Goal: Task Accomplishment & Management: Use online tool/utility

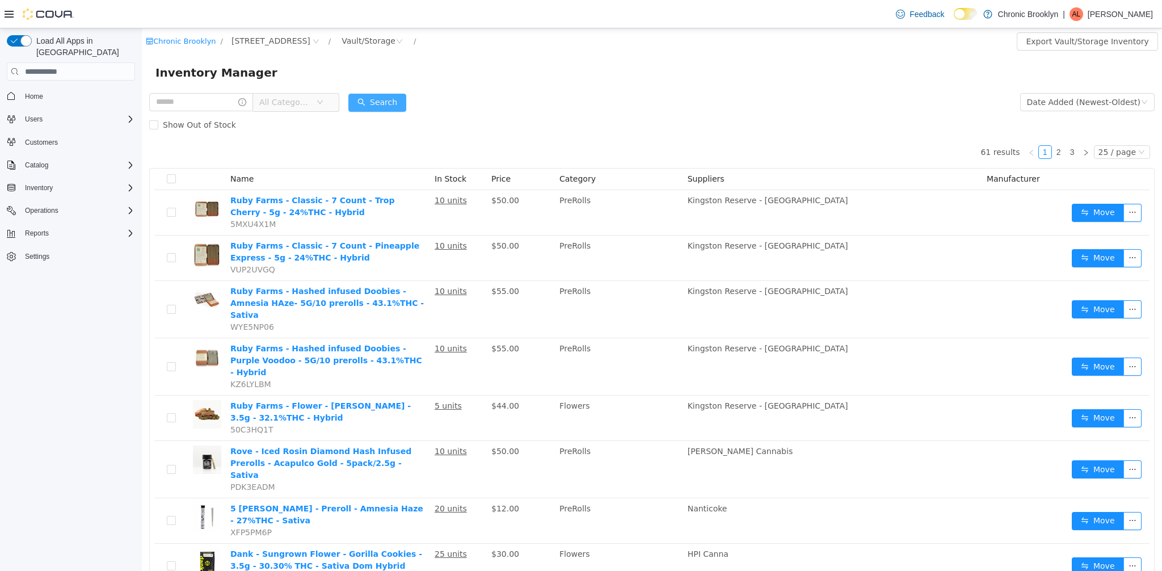
click at [385, 97] on button "Search" at bounding box center [377, 103] width 58 height 18
click at [384, 96] on button "Search" at bounding box center [377, 103] width 58 height 18
click at [386, 98] on button "Search" at bounding box center [377, 103] width 58 height 18
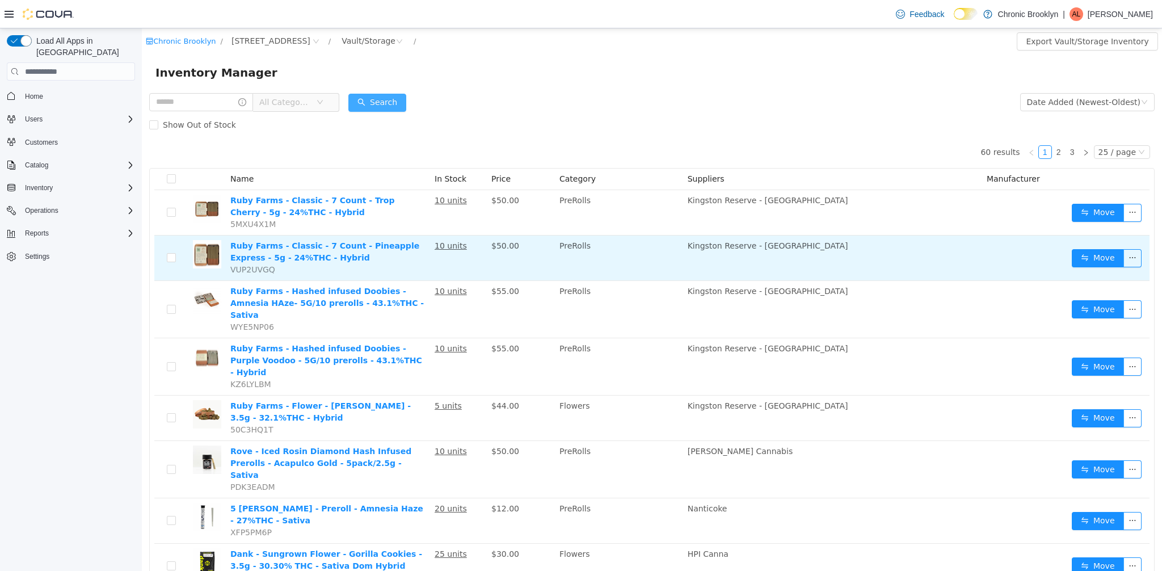
scroll to position [372, 0]
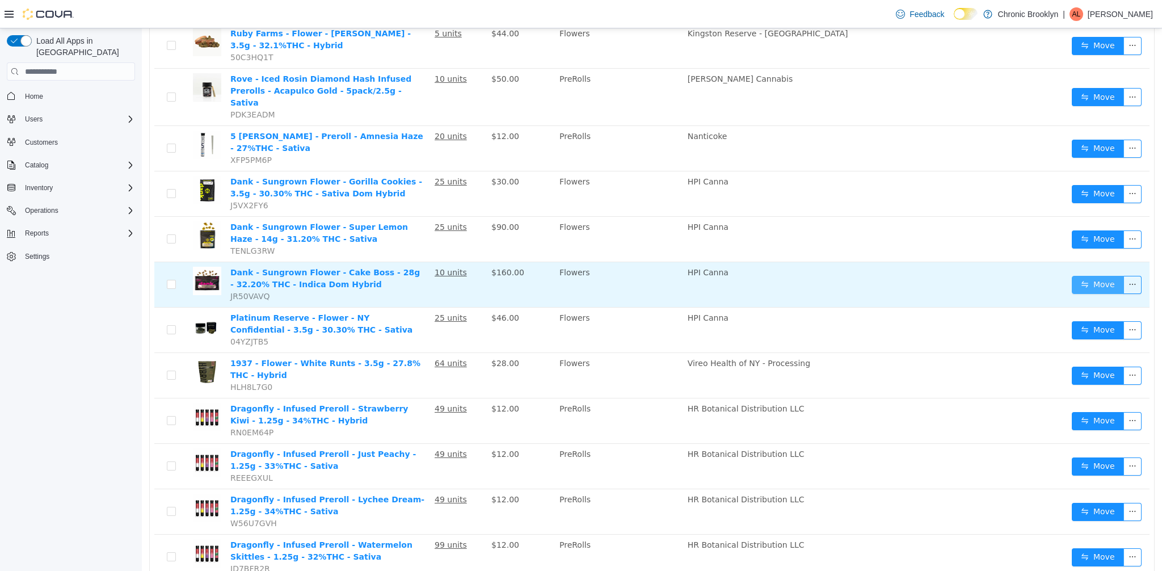
click at [1089, 276] on button "Move" at bounding box center [1098, 285] width 52 height 18
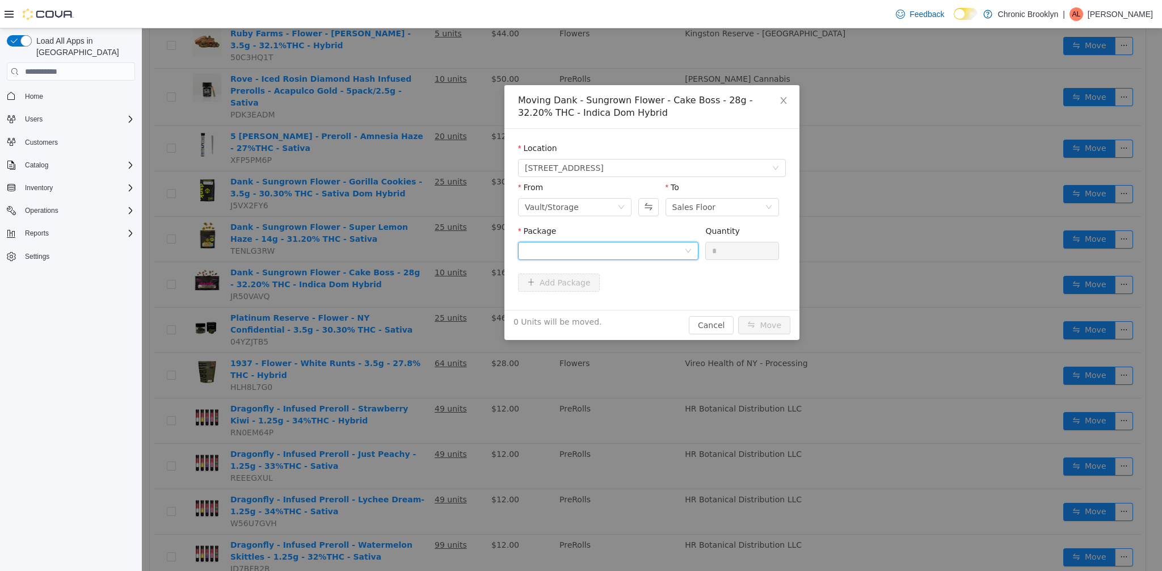
click at [646, 256] on div at bounding box center [604, 250] width 159 height 17
click at [596, 304] on li "DANK-23625-CB Quantity : 10 Units" at bounding box center [608, 298] width 180 height 31
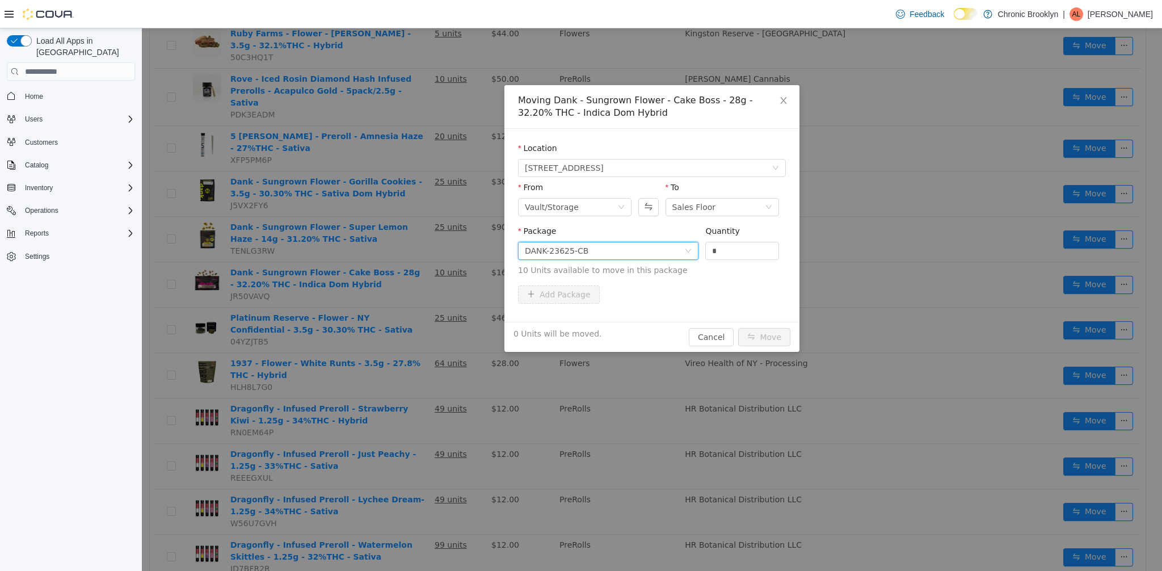
click at [690, 255] on span "Package DANK-23625-CB Quantity * 10 Units available to move in this package" at bounding box center [652, 251] width 268 height 50
type input "**"
click at [769, 335] on button "Move" at bounding box center [764, 337] width 52 height 18
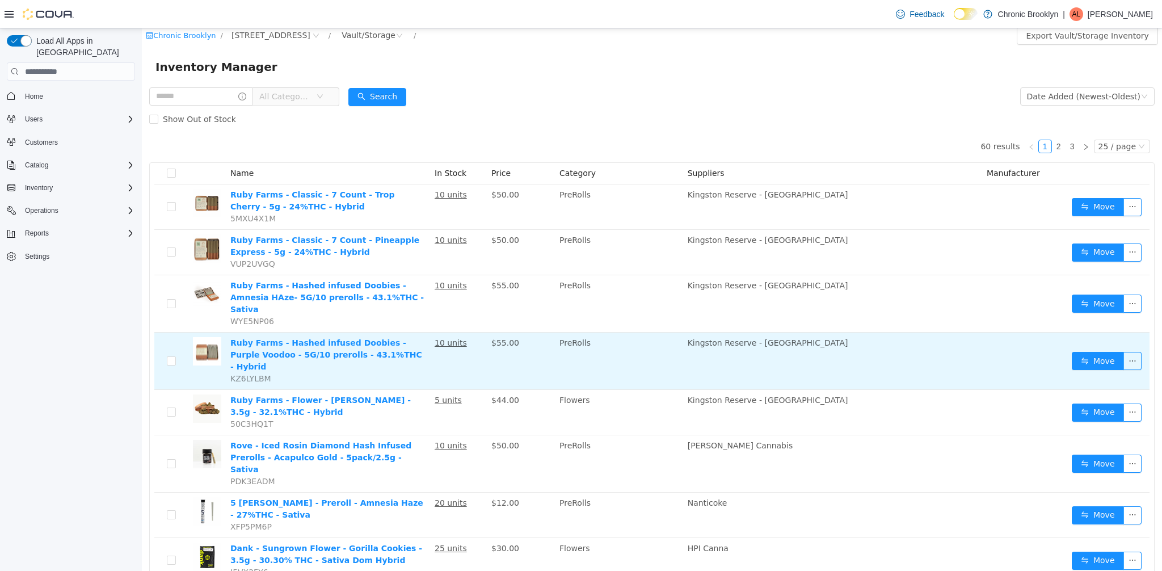
scroll to position [0, 0]
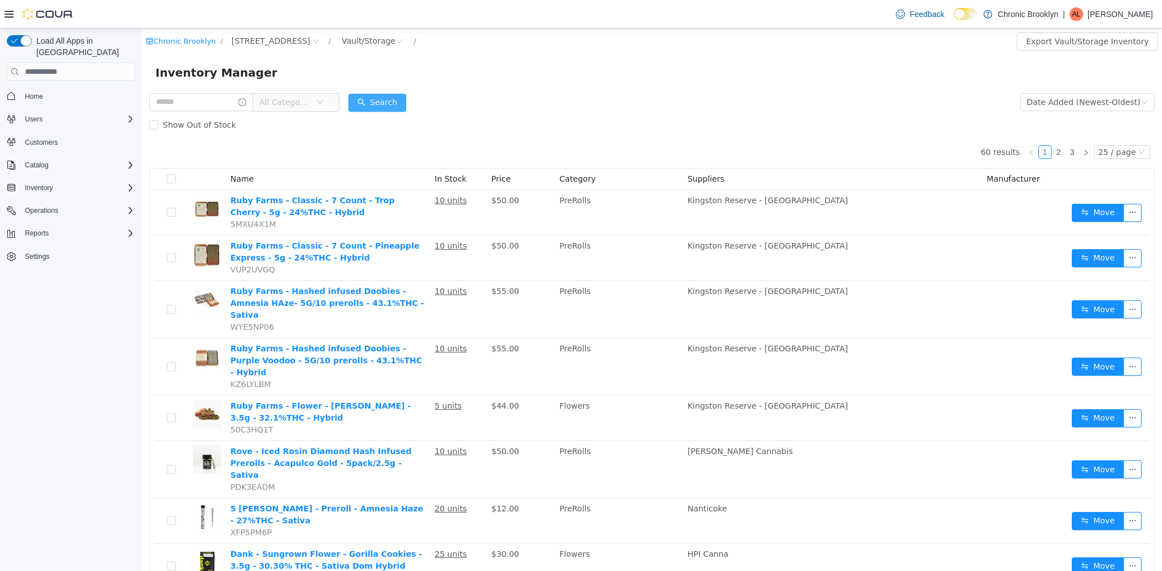
click at [393, 103] on button "Search" at bounding box center [377, 103] width 58 height 18
click at [1057, 152] on link "2" at bounding box center [1059, 152] width 12 height 12
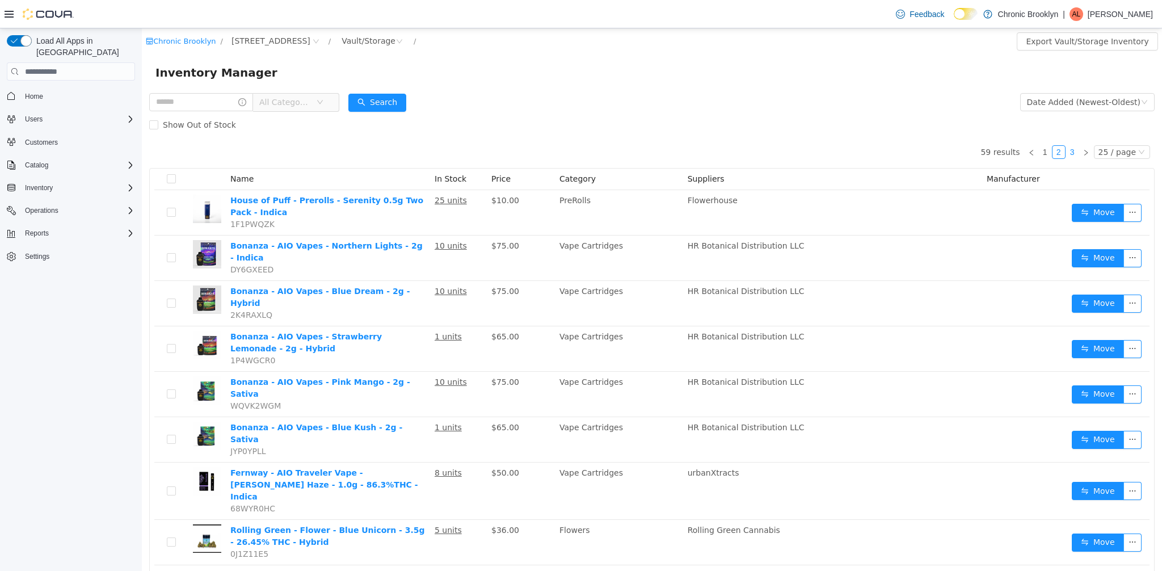
click at [1069, 151] on link "3" at bounding box center [1072, 152] width 12 height 12
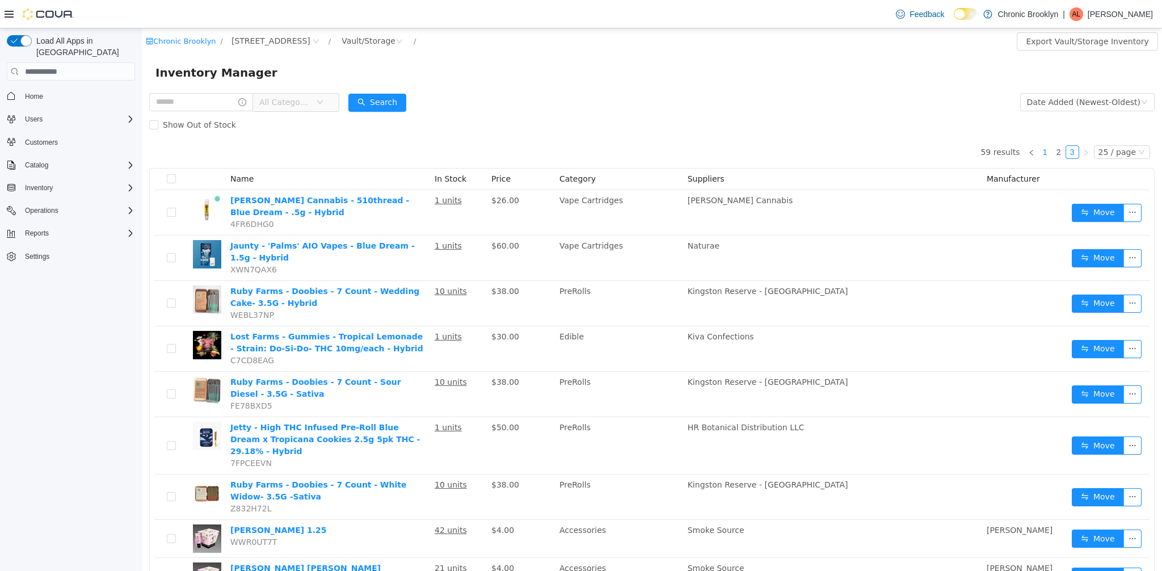
click at [1045, 154] on link "1" at bounding box center [1045, 152] width 12 height 12
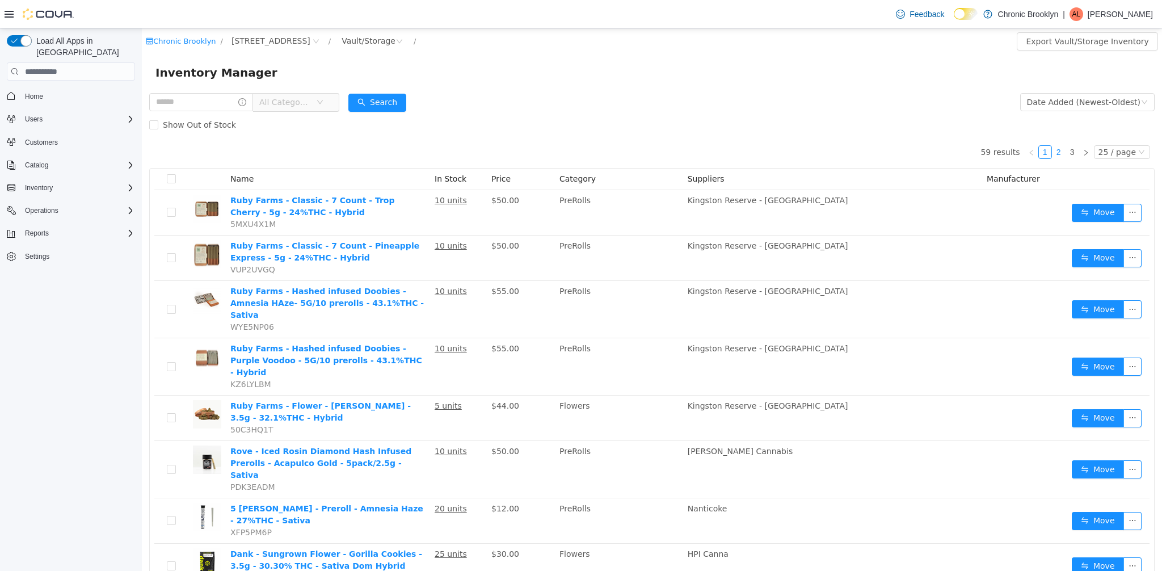
click at [1056, 153] on link "2" at bounding box center [1059, 152] width 12 height 12
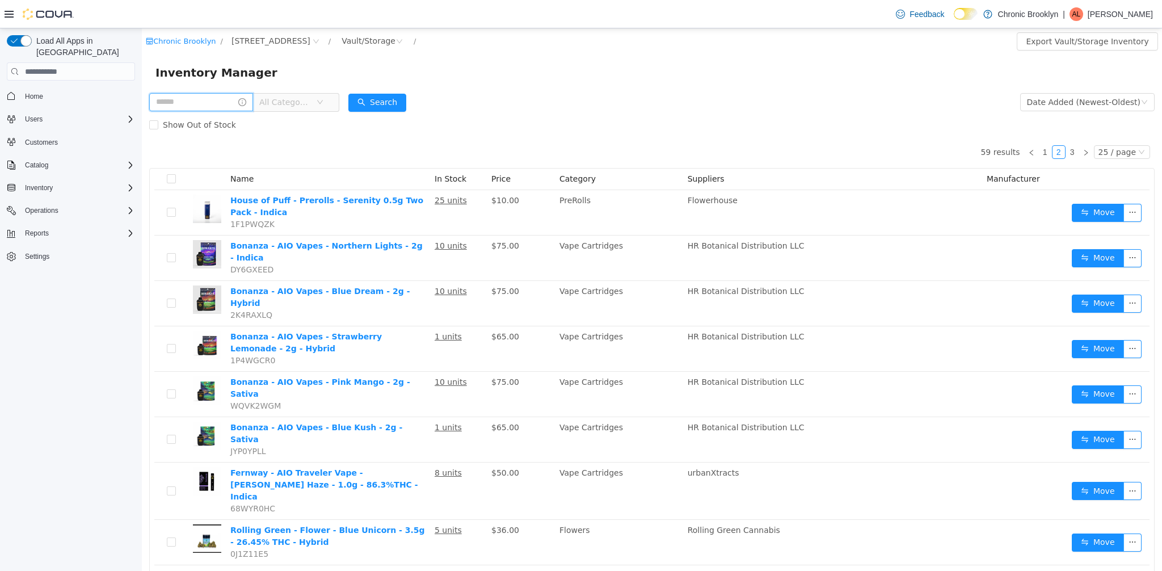
click at [217, 102] on input "text" at bounding box center [201, 102] width 104 height 18
type input "*****"
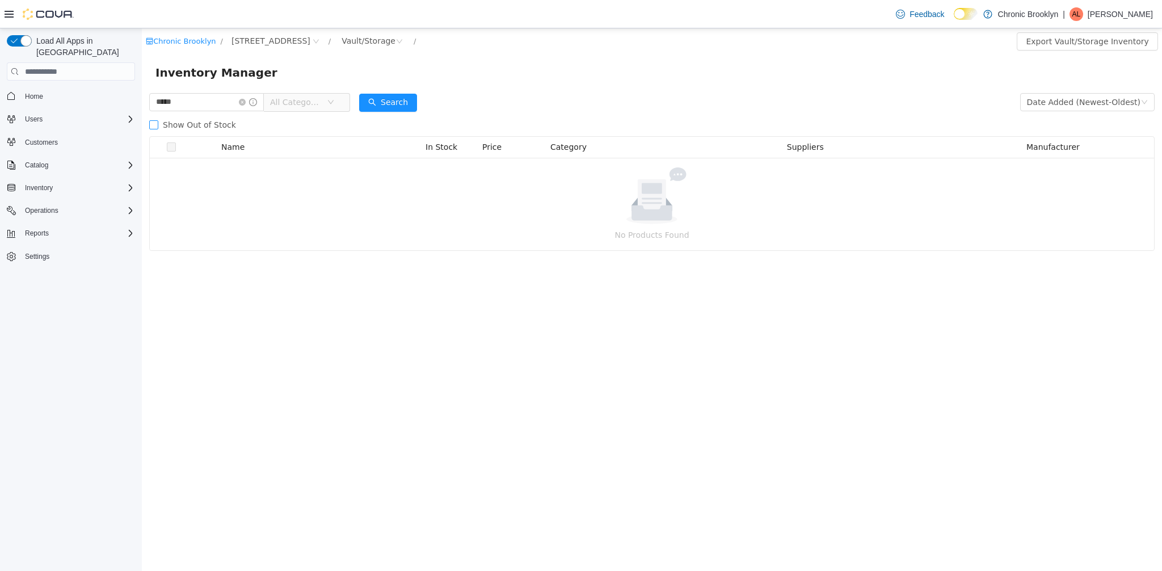
click at [191, 124] on span "Show Out of Stock" at bounding box center [199, 124] width 82 height 9
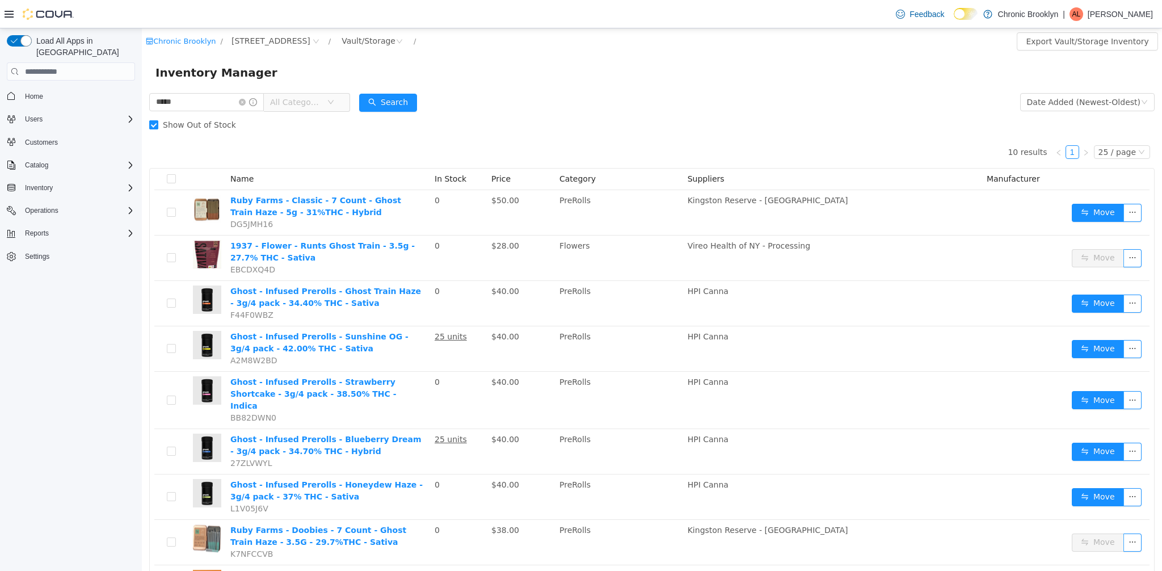
click at [191, 124] on span "Show Out of Stock" at bounding box center [199, 124] width 82 height 9
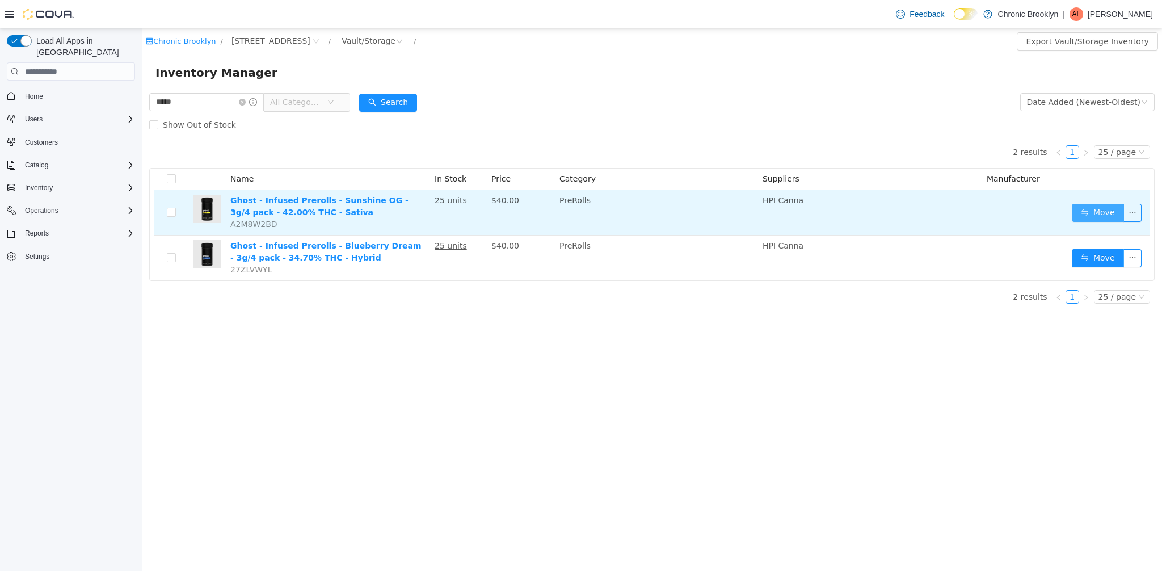
click at [1106, 215] on button "Move" at bounding box center [1098, 213] width 52 height 18
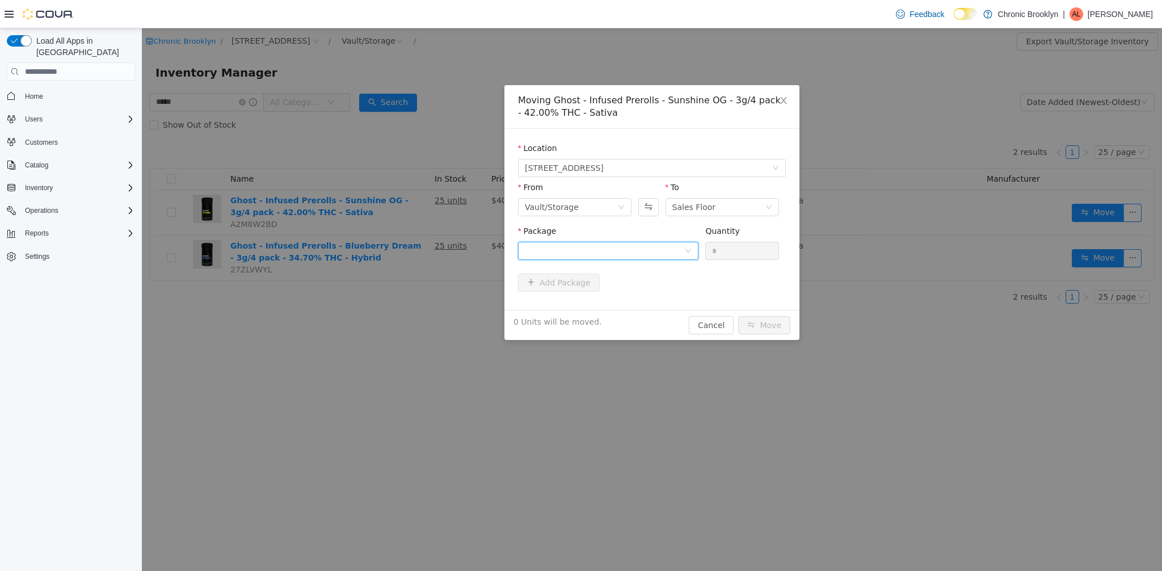
click at [647, 248] on div at bounding box center [604, 250] width 159 height 17
drag, startPoint x: 646, startPoint y: 285, endPoint x: 680, endPoint y: 278, distance: 35.4
click at [646, 285] on li "GHOST-03825- SOG Quantity : 25 Units" at bounding box center [608, 298] width 180 height 31
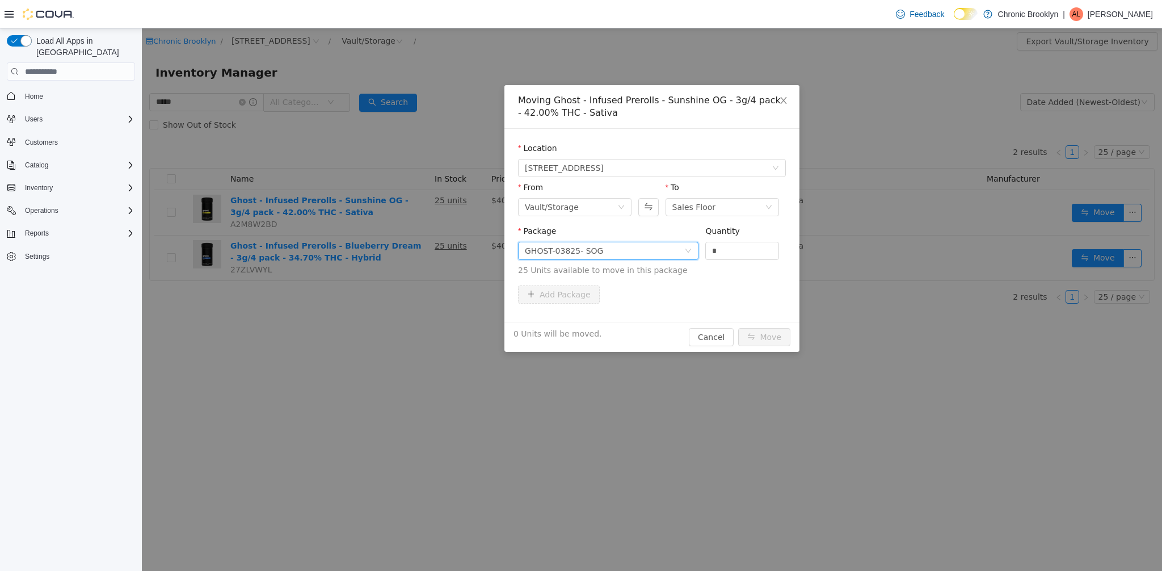
drag, startPoint x: 733, startPoint y: 255, endPoint x: 661, endPoint y: 247, distance: 72.6
click at [679, 249] on span "Package GHOST-03825- SOG Quantity * 25 Units available to move in this package" at bounding box center [652, 251] width 268 height 50
type input "**"
click at [772, 343] on button "Move" at bounding box center [764, 337] width 52 height 18
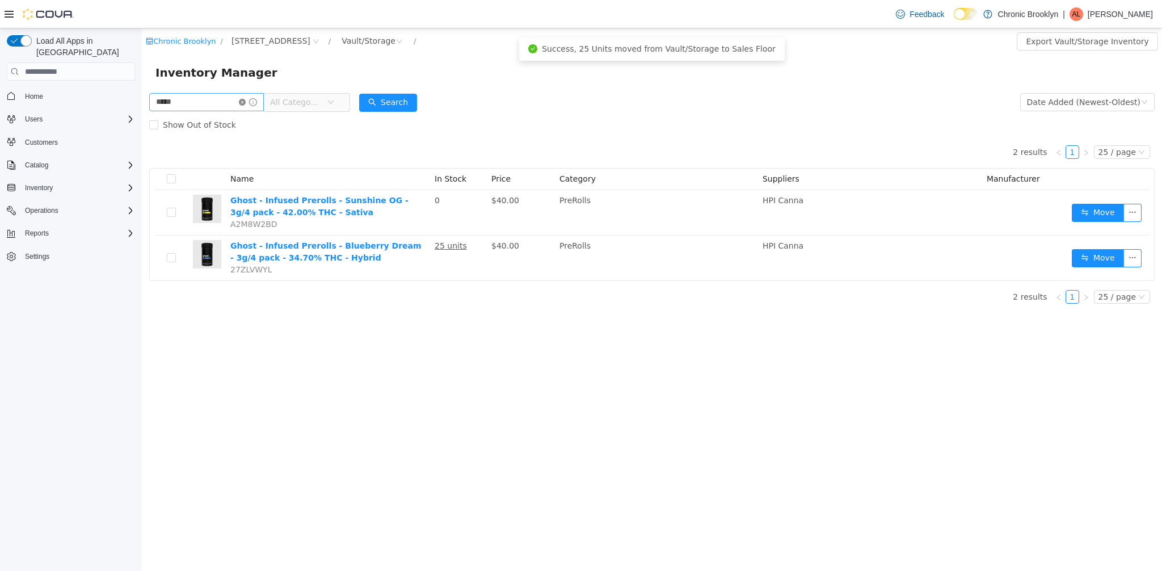
click at [246, 103] on icon "icon: close-circle" at bounding box center [242, 102] width 7 height 7
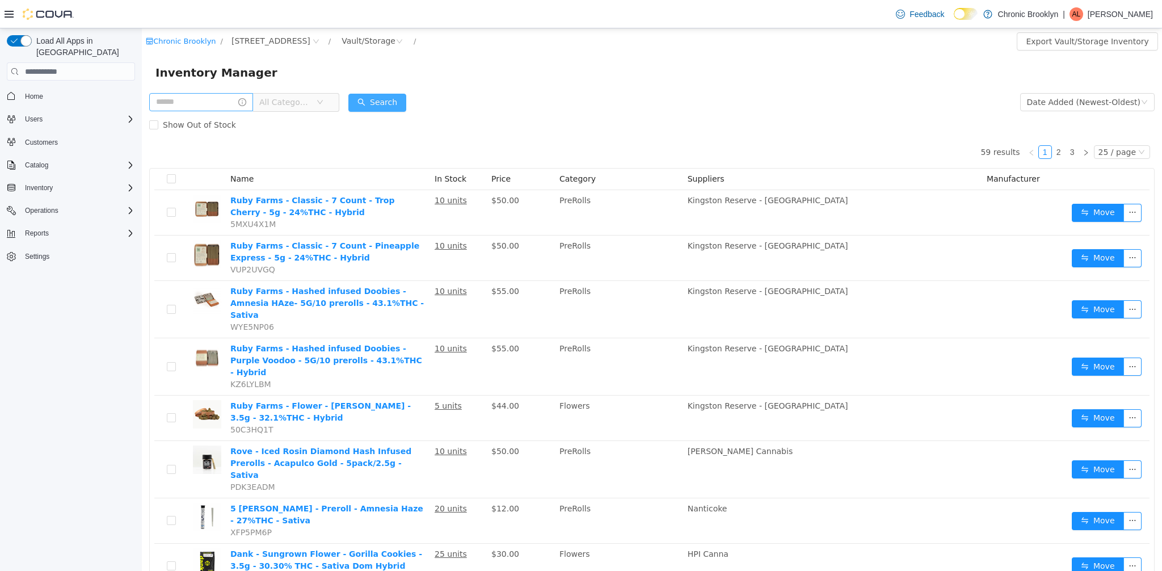
click at [399, 107] on button "Search" at bounding box center [377, 103] width 58 height 18
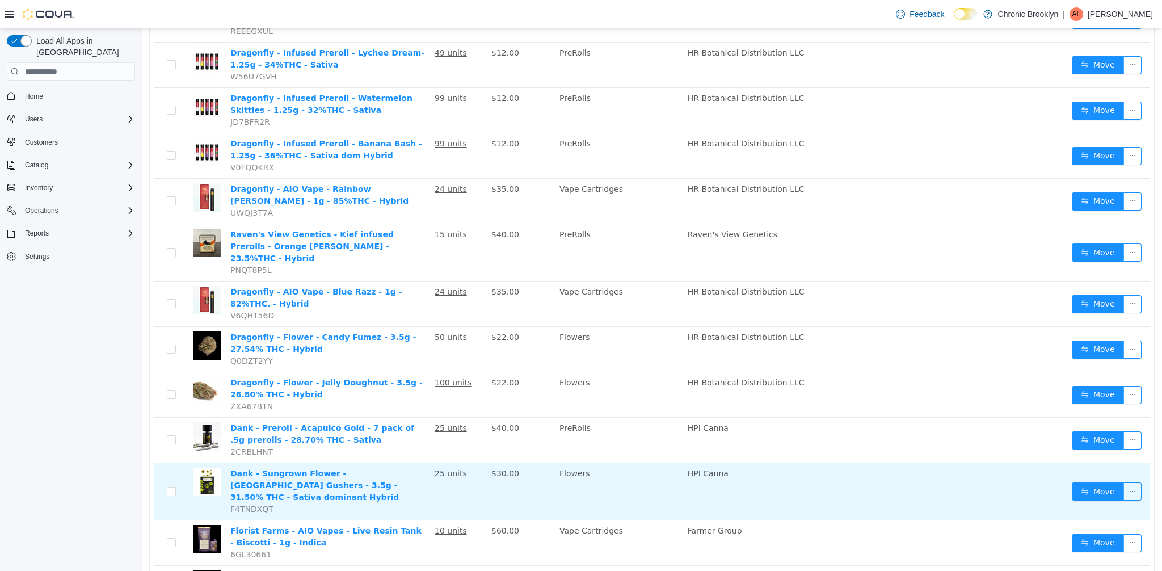
scroll to position [776, 0]
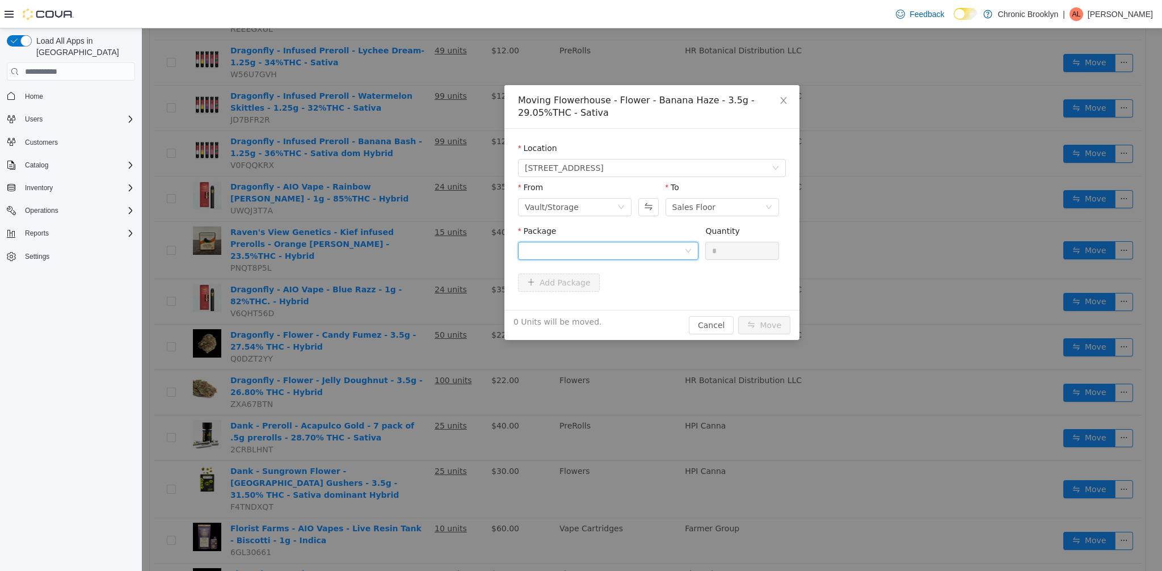
click at [612, 246] on div at bounding box center [604, 250] width 159 height 17
click at [565, 310] on li "FH0794 Quantity : 16 Units" at bounding box center [608, 298] width 180 height 31
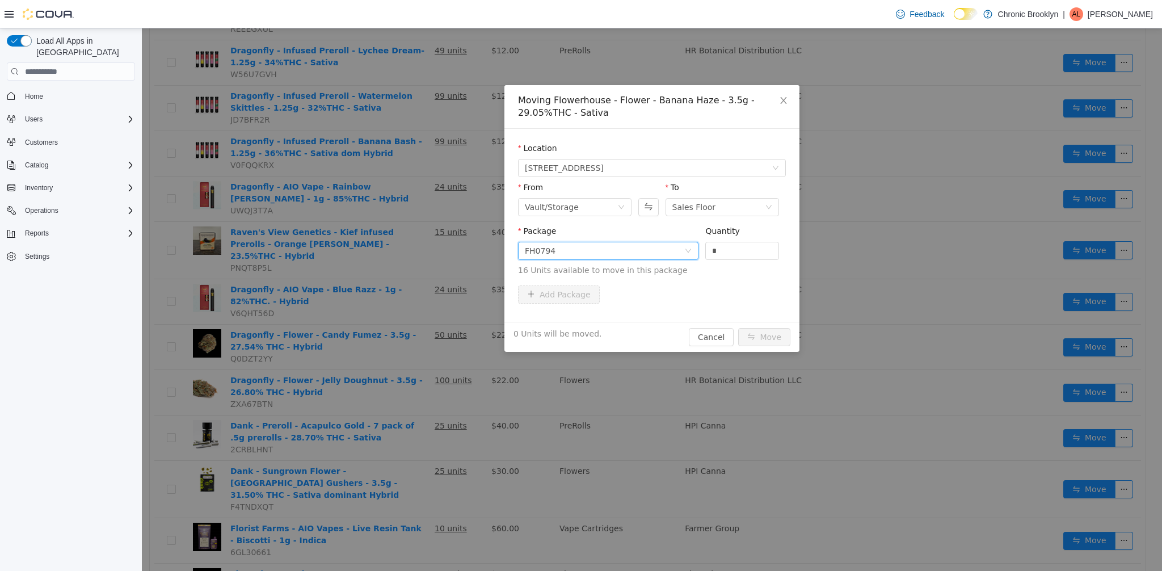
drag, startPoint x: 730, startPoint y: 255, endPoint x: 689, endPoint y: 257, distance: 40.3
click at [697, 255] on span "Package FH0794 Quantity * 16 Units available to move in this package" at bounding box center [652, 251] width 268 height 50
type input "**"
click at [762, 336] on button "Move" at bounding box center [764, 337] width 52 height 18
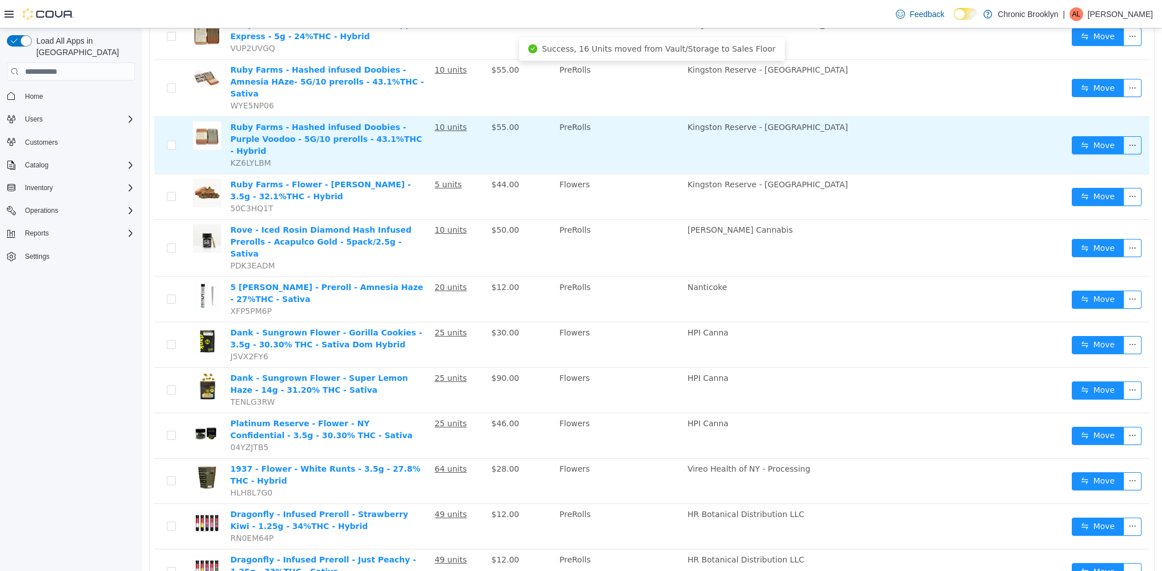
scroll to position [0, 0]
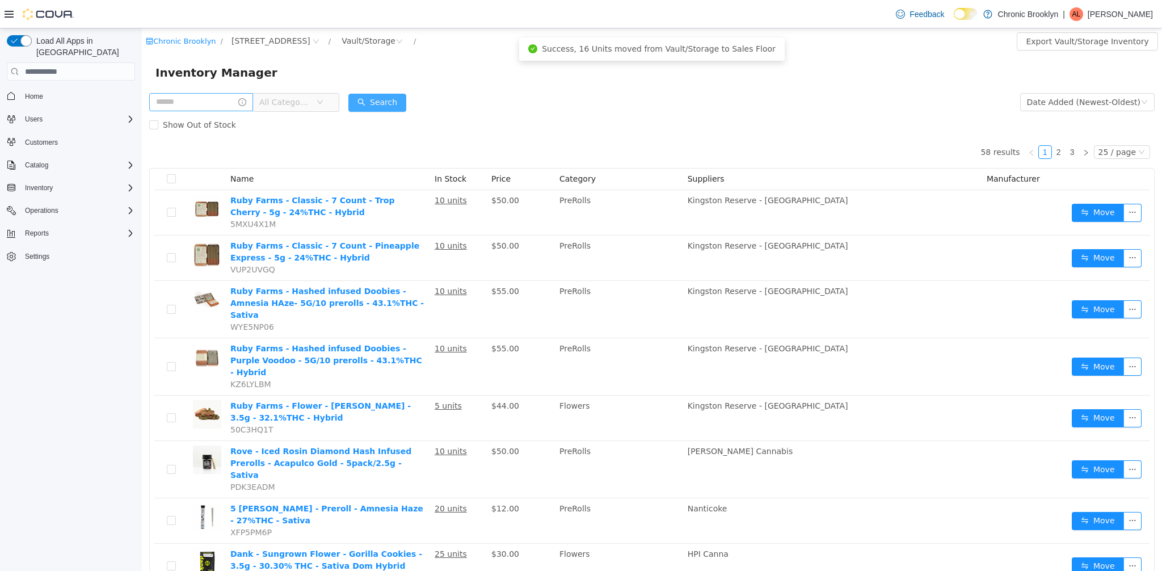
click at [382, 102] on button "Search" at bounding box center [377, 103] width 58 height 18
click at [1055, 155] on link "2" at bounding box center [1059, 152] width 12 height 12
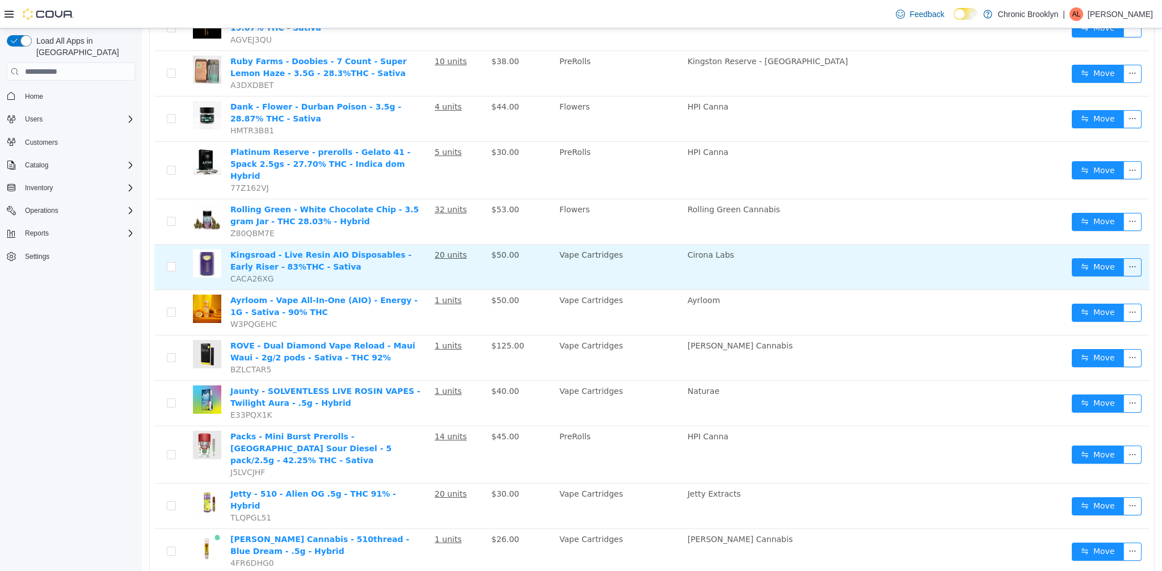
scroll to position [769, 0]
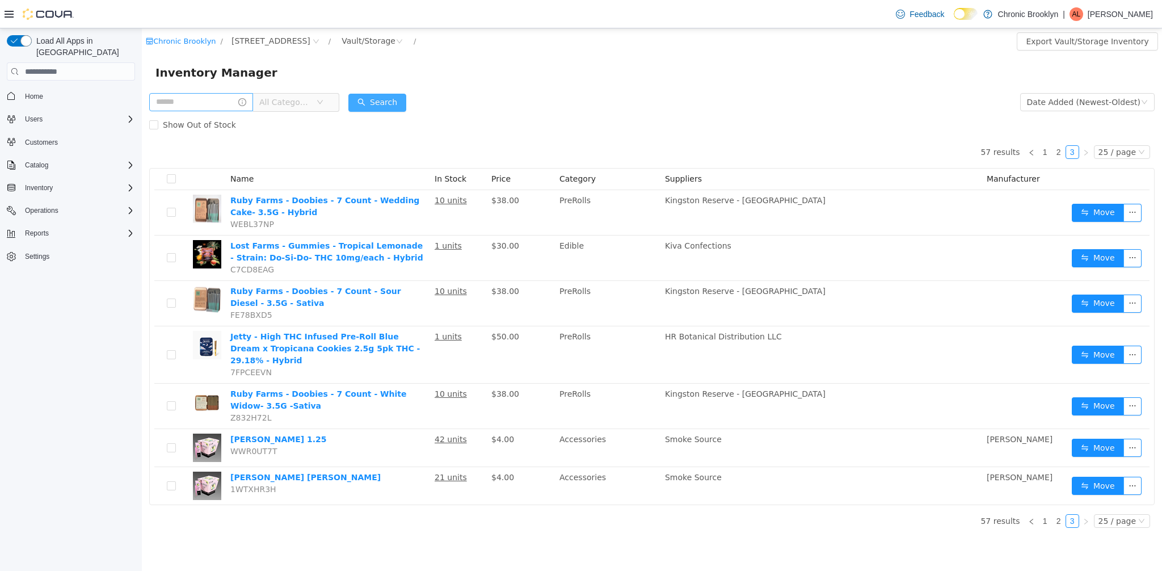
click at [386, 106] on button "Search" at bounding box center [377, 103] width 58 height 18
click at [215, 104] on input "text" at bounding box center [201, 102] width 104 height 18
click at [384, 104] on button "Search" at bounding box center [377, 103] width 58 height 18
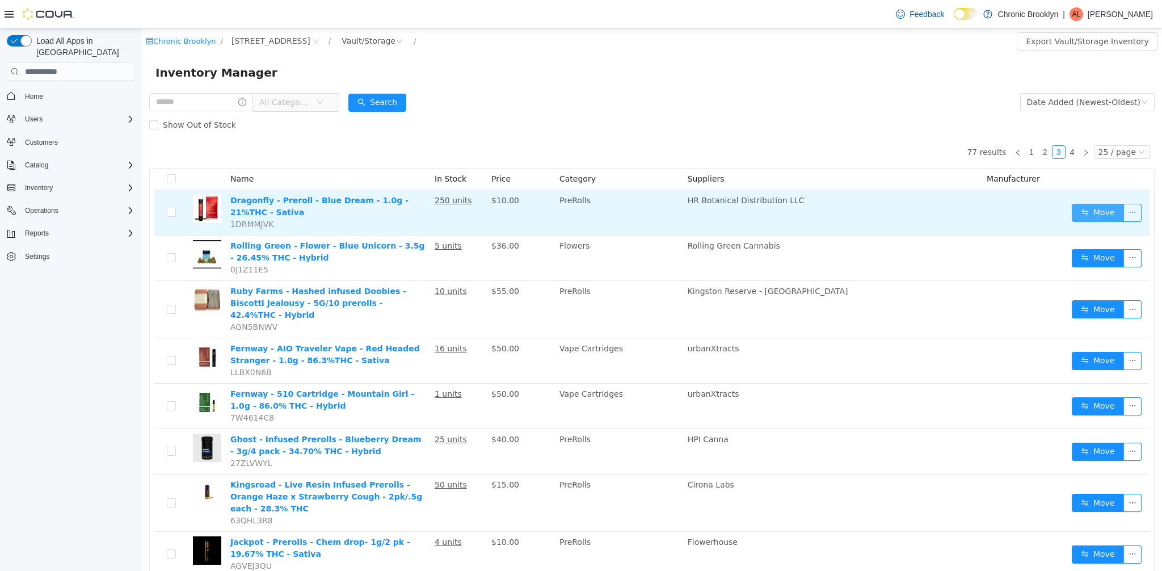
click at [1090, 214] on button "Move" at bounding box center [1098, 213] width 52 height 18
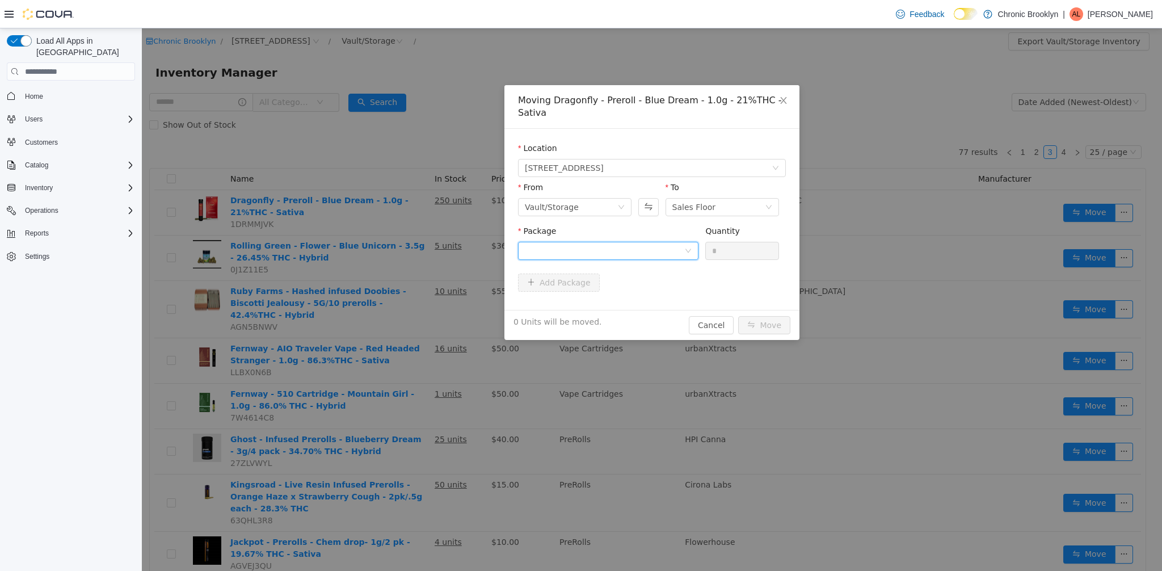
click at [598, 246] on div at bounding box center [604, 250] width 159 height 17
click at [593, 305] on span "Quantity : 250 Units" at bounding box center [562, 304] width 74 height 9
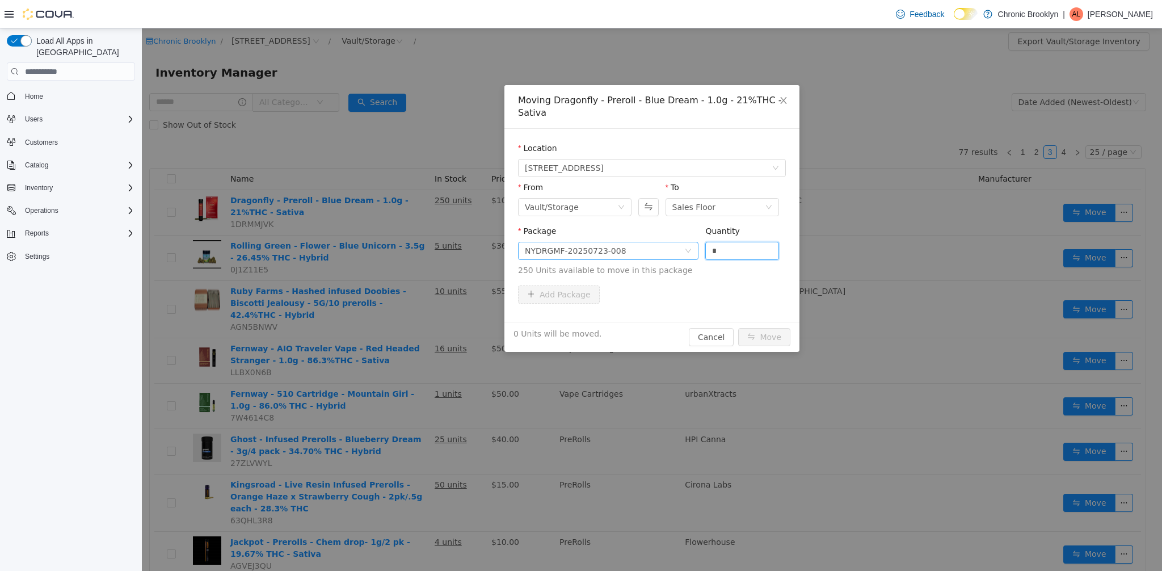
drag, startPoint x: 726, startPoint y: 251, endPoint x: 688, endPoint y: 246, distance: 37.7
click at [689, 247] on span "Package NYDRGMF-20250723-008 Quantity * 250 Units available to move in this pac…" at bounding box center [652, 251] width 268 height 50
type input "***"
click at [775, 333] on button "Move" at bounding box center [764, 337] width 52 height 18
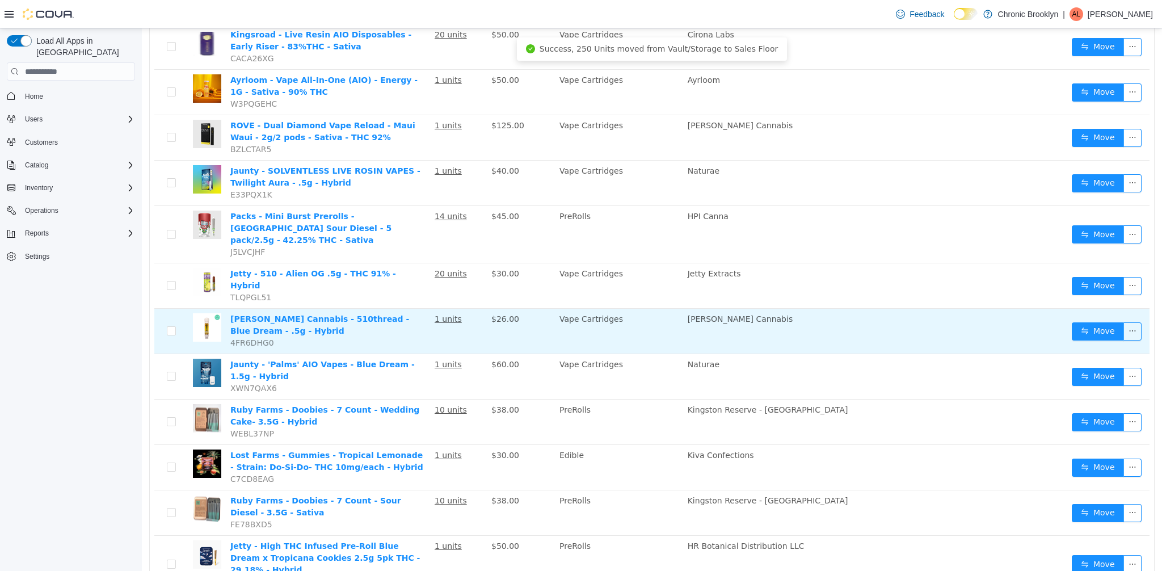
scroll to position [803, 0]
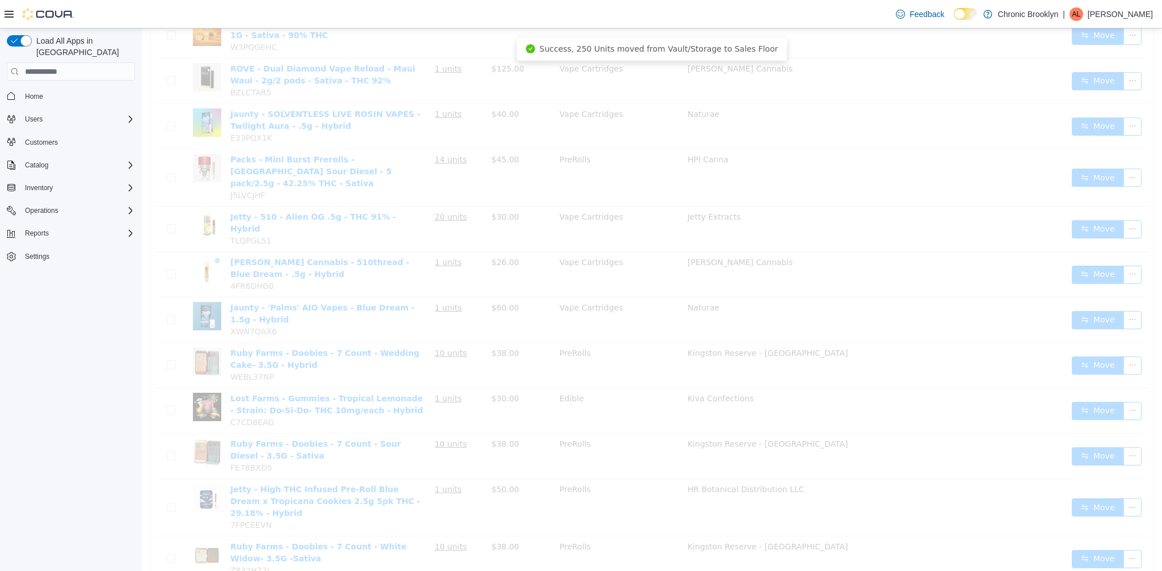
scroll to position [764, 0]
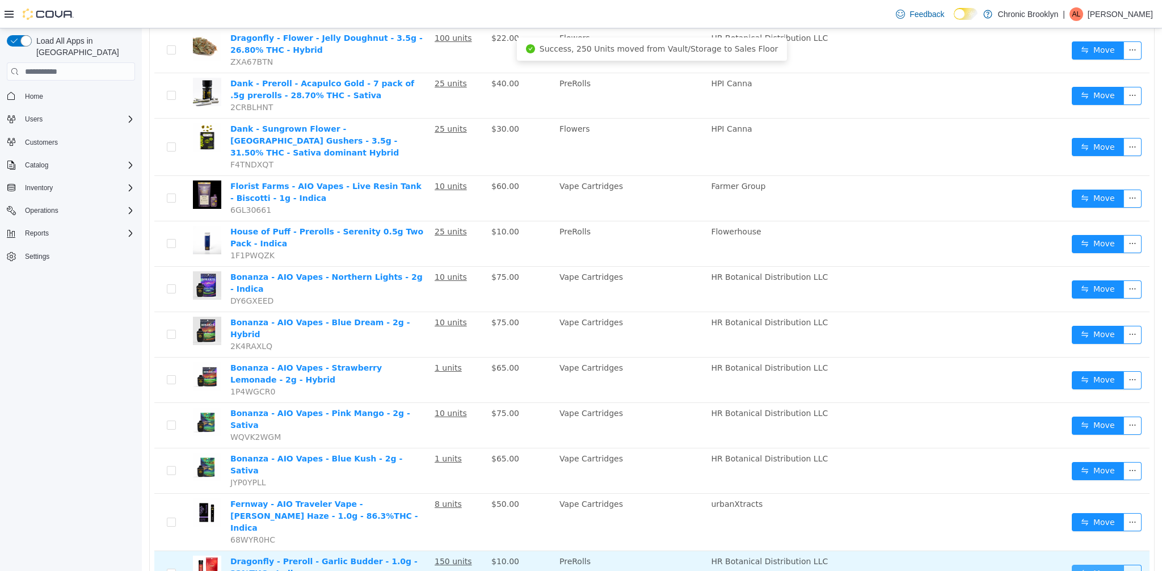
click at [1091, 565] on button "Move" at bounding box center [1098, 574] width 52 height 18
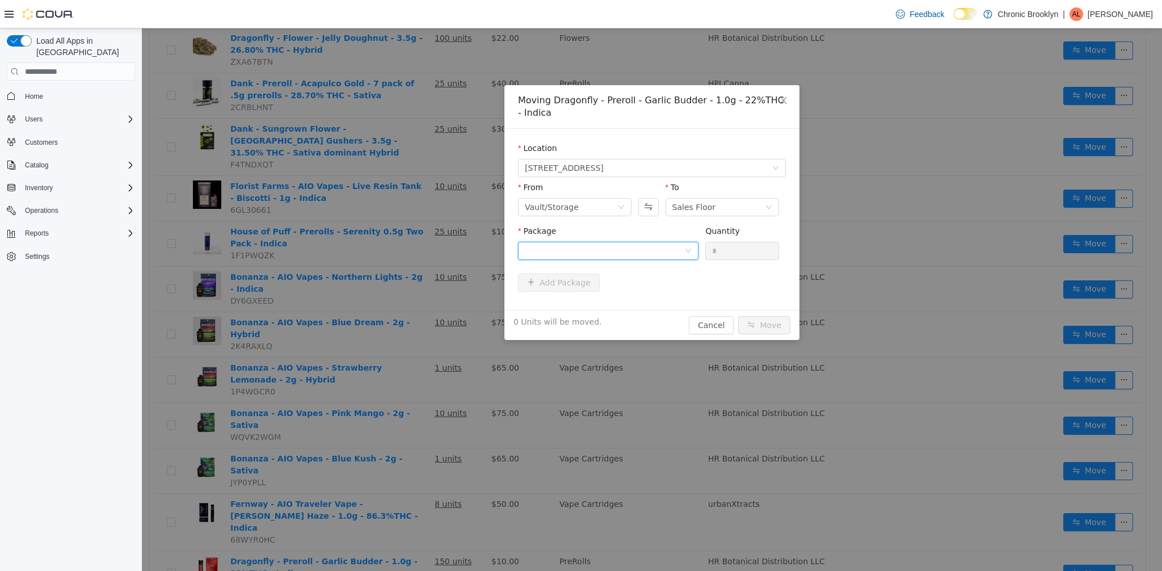
click at [629, 248] on div at bounding box center [604, 250] width 159 height 17
click at [588, 307] on span "Quantity : 150 Units" at bounding box center [562, 304] width 74 height 9
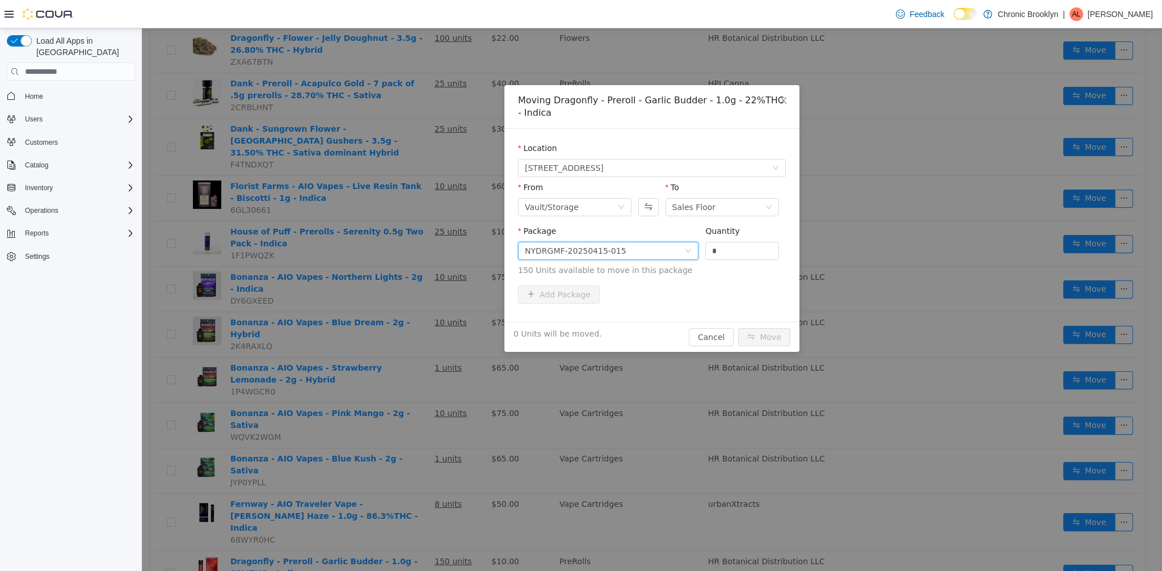
drag, startPoint x: 724, startPoint y: 251, endPoint x: 654, endPoint y: 244, distance: 70.2
click at [672, 247] on span "Package NYDRGMF-20250415-015 Quantity * 150 Units available to move in this pac…" at bounding box center [652, 251] width 268 height 50
type input "***"
click at [763, 331] on button "Move" at bounding box center [764, 337] width 52 height 18
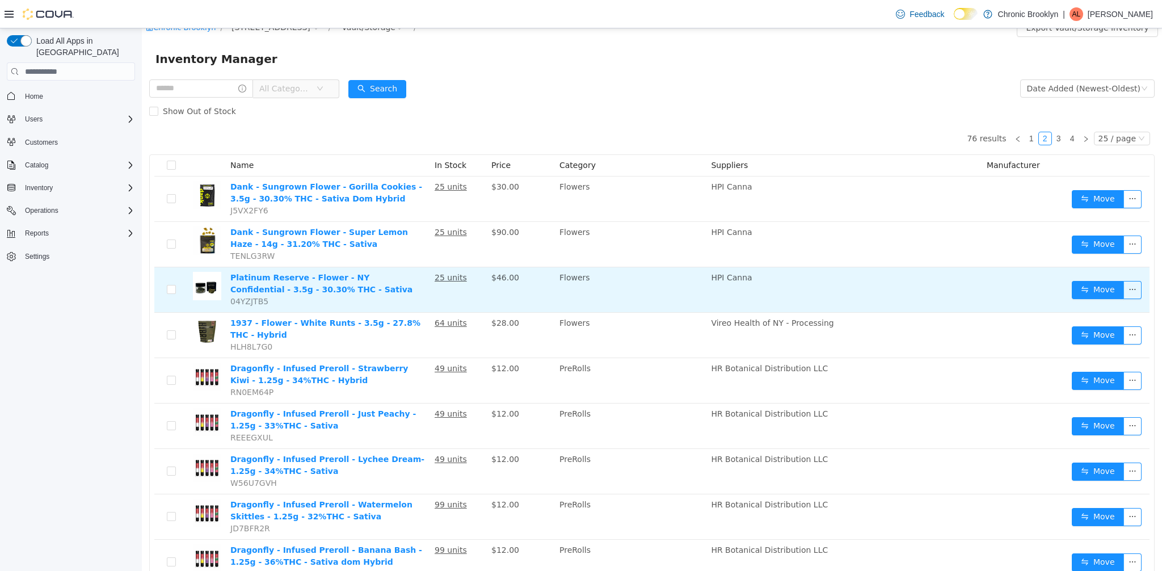
scroll to position [0, 0]
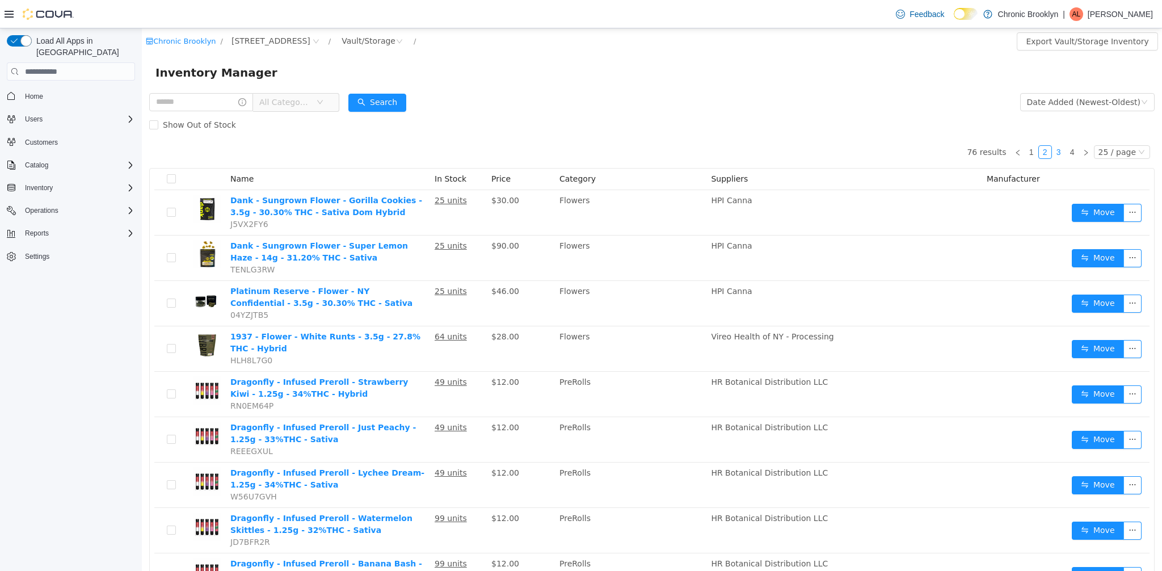
click at [1053, 154] on link "3" at bounding box center [1059, 152] width 12 height 12
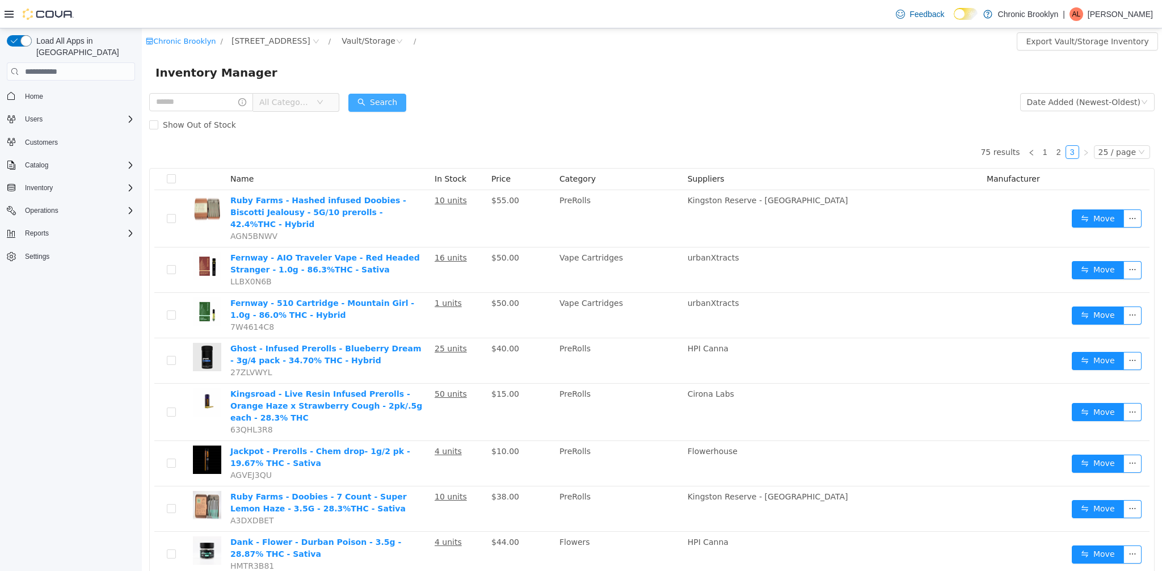
click at [400, 106] on button "Search" at bounding box center [377, 103] width 58 height 18
click at [1042, 154] on link "1" at bounding box center [1045, 152] width 12 height 12
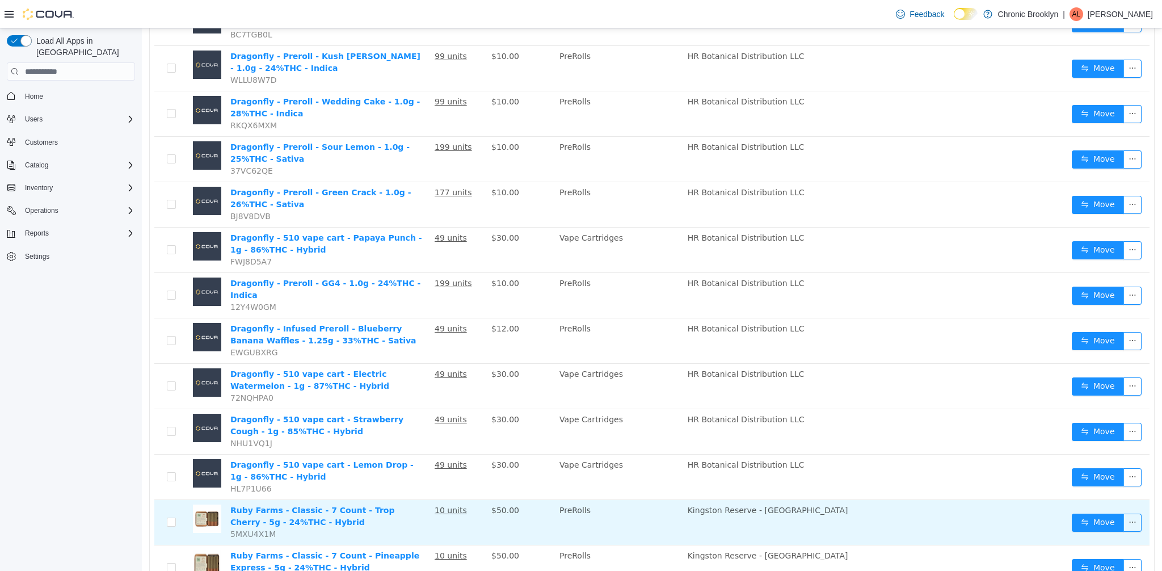
scroll to position [779, 0]
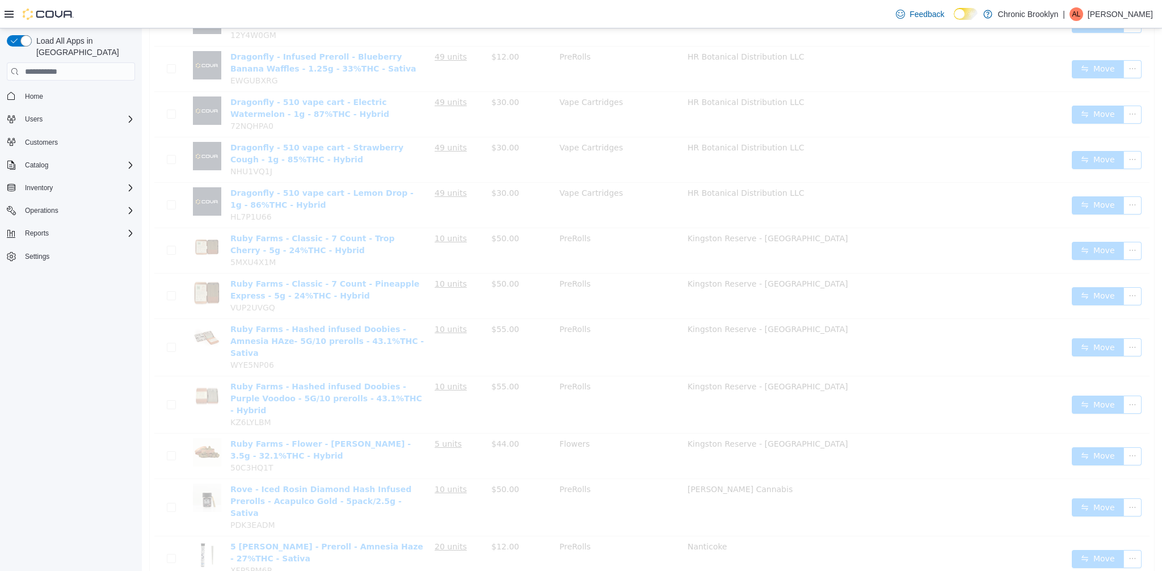
scroll to position [764, 0]
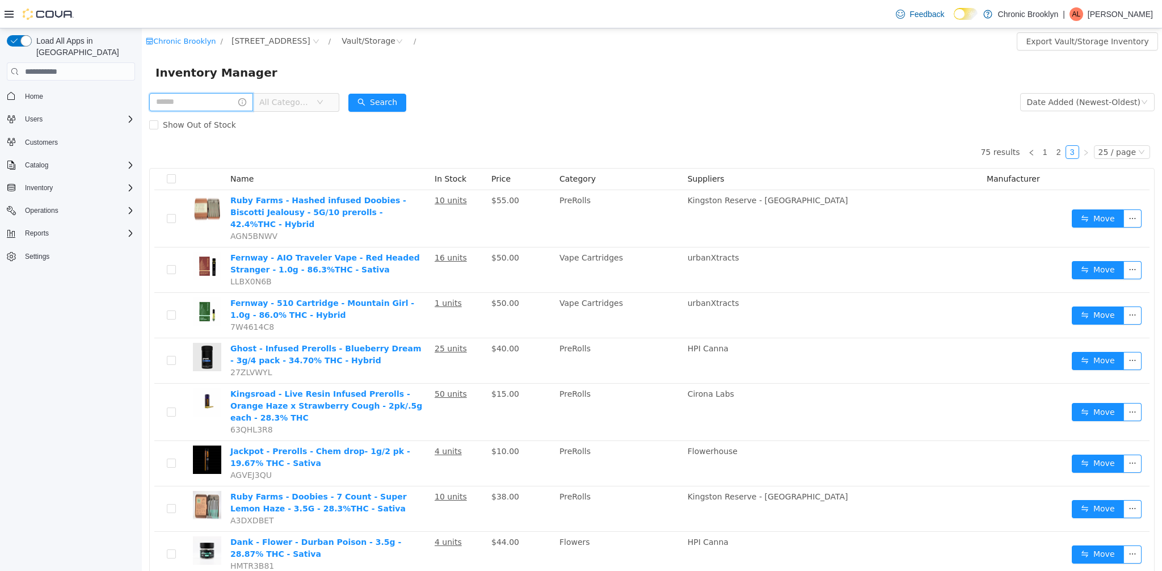
click at [186, 107] on input "text" at bounding box center [201, 102] width 104 height 18
type input "****"
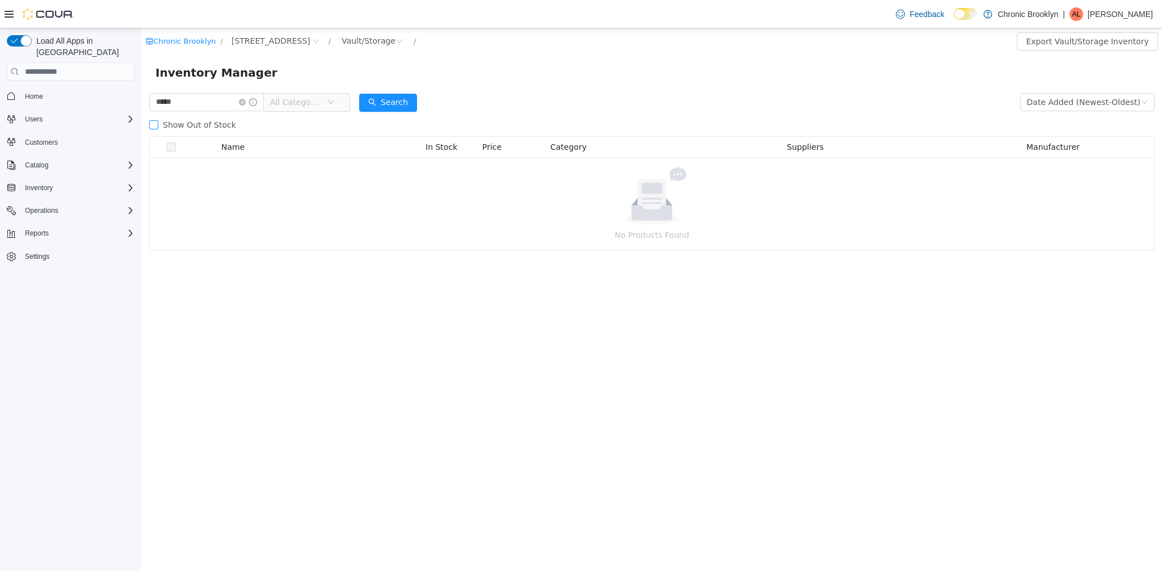
click at [174, 124] on span "Show Out of Stock" at bounding box center [199, 124] width 82 height 9
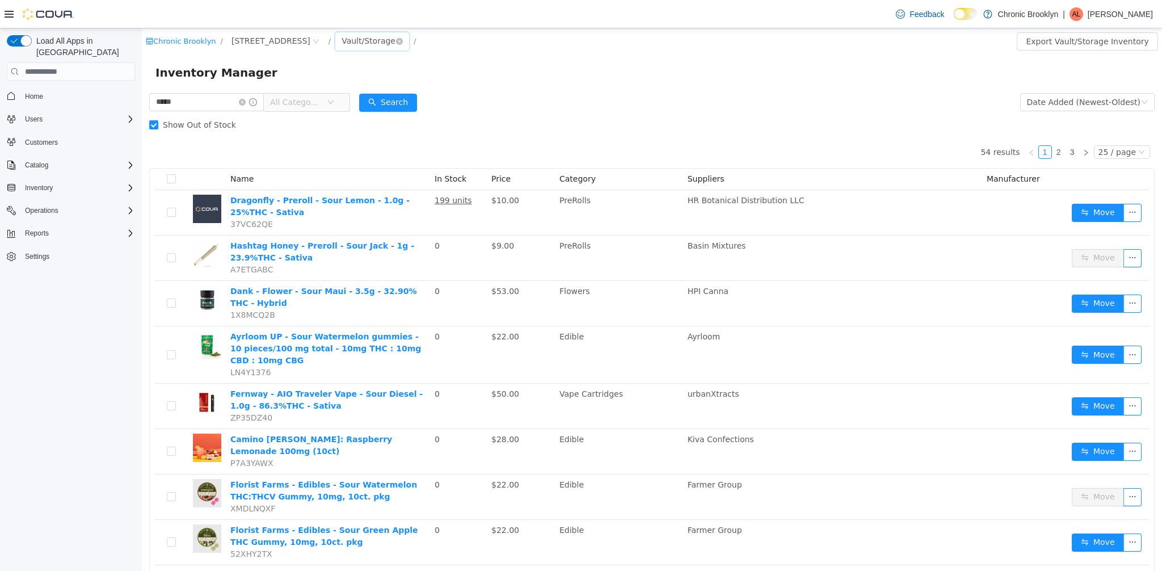
click at [342, 45] on div "Vault/Storage" at bounding box center [369, 40] width 54 height 17
click at [332, 81] on li "Sales Floor" at bounding box center [333, 82] width 69 height 18
drag, startPoint x: 198, startPoint y: 103, endPoint x: 140, endPoint y: 102, distance: 57.9
click at [142, 102] on html "Chronic Brooklyn / 483 3rd Ave / Sales Floor / Export Sales Floor Inventory Inv…" at bounding box center [652, 299] width 1020 height 542
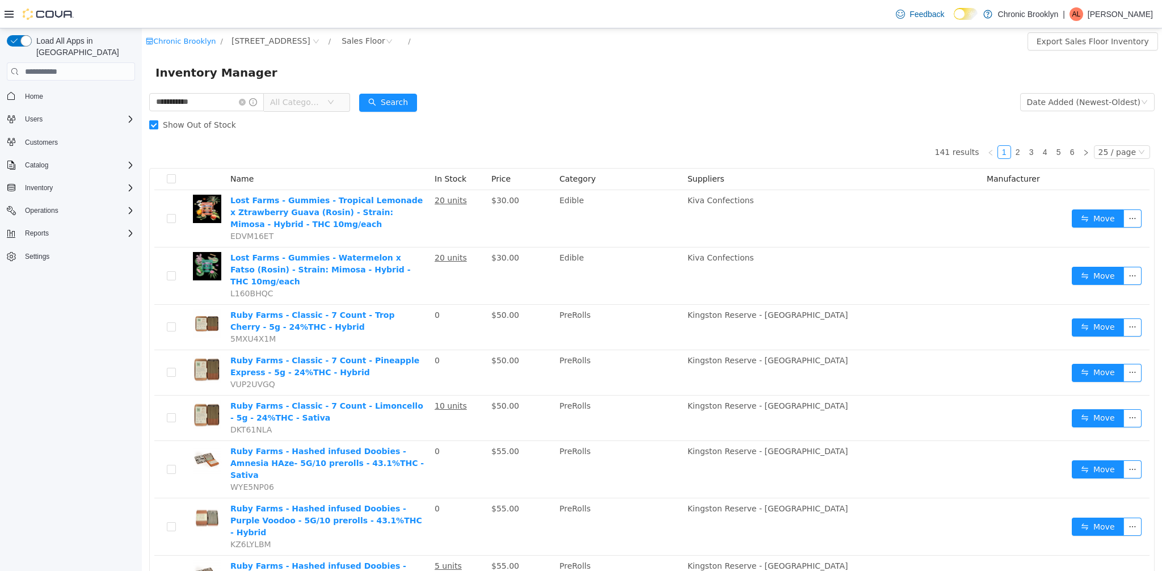
click at [196, 121] on span "Show Out of Stock" at bounding box center [199, 124] width 82 height 9
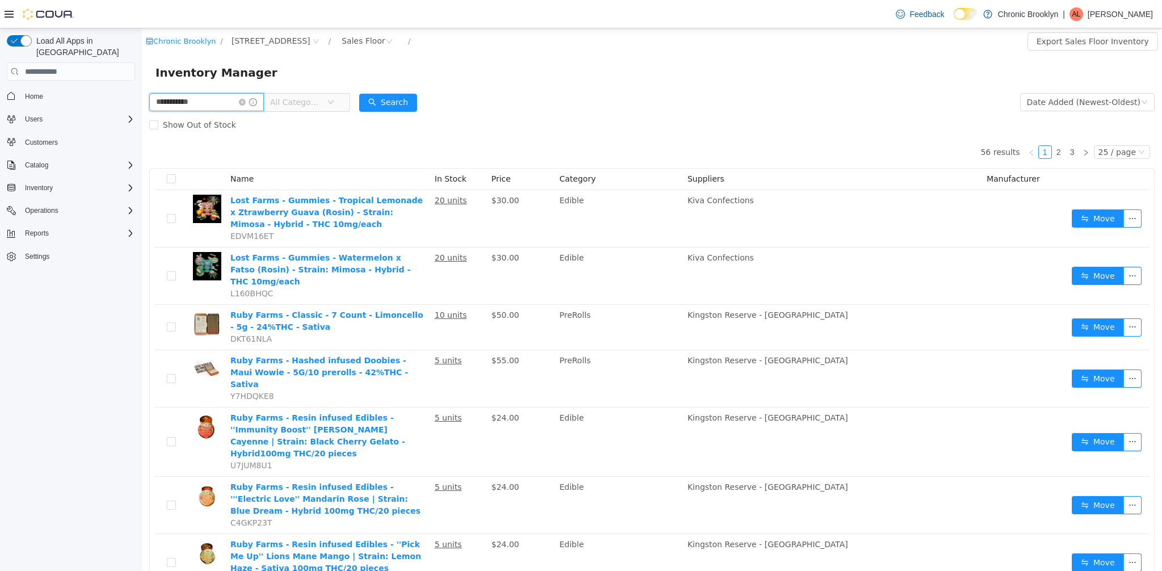
drag, startPoint x: 217, startPoint y: 102, endPoint x: 126, endPoint y: 100, distance: 91.4
click at [142, 100] on html "**********" at bounding box center [652, 299] width 1020 height 542
type input "**********"
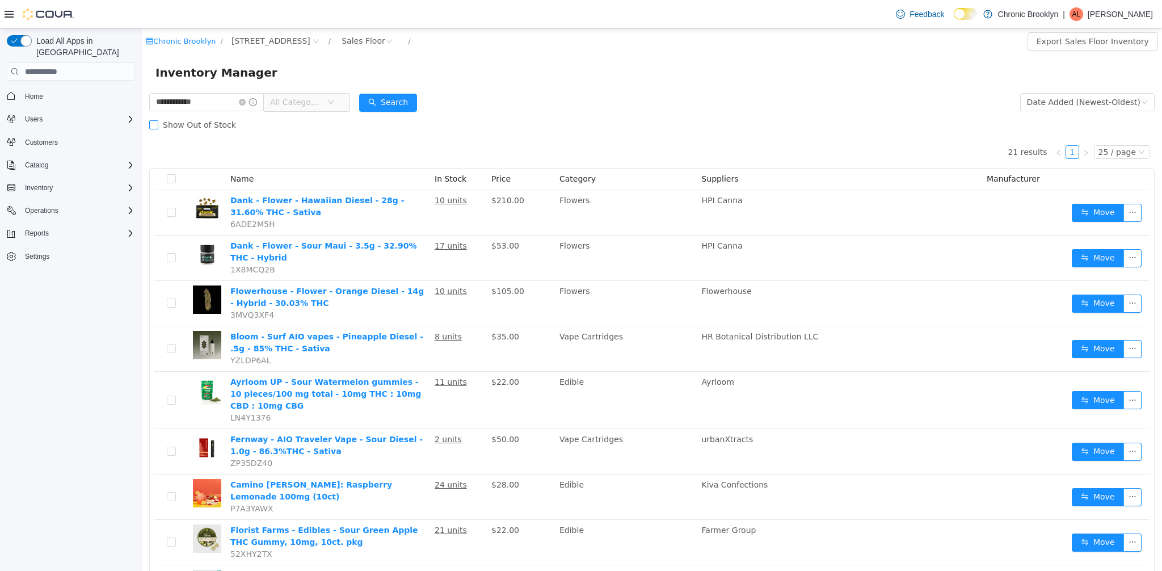
click at [178, 121] on span "Show Out of Stock" at bounding box center [199, 124] width 82 height 9
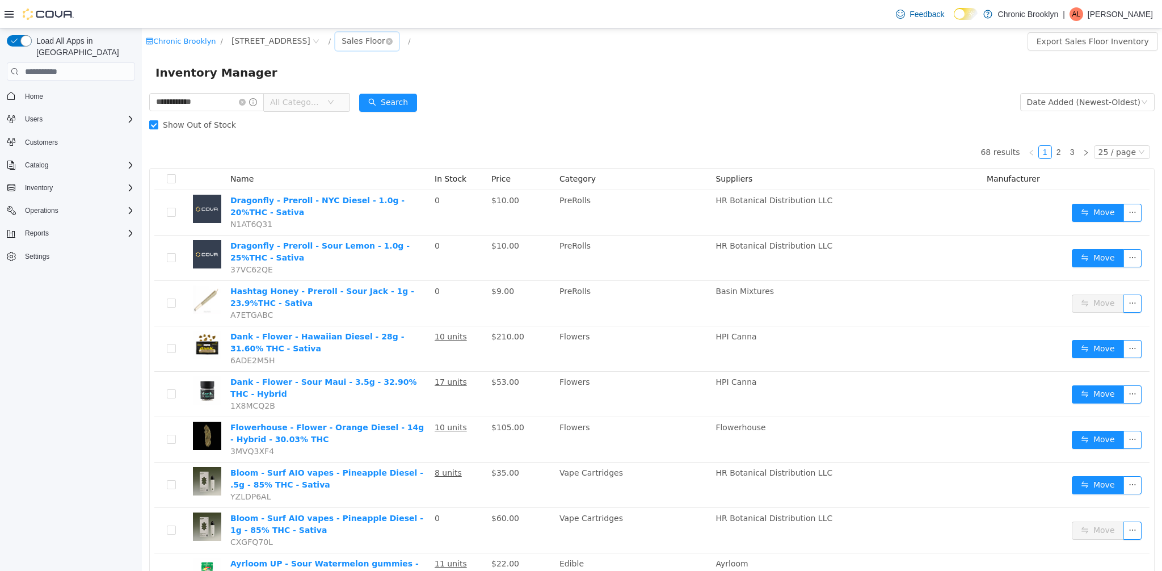
click at [342, 34] on div "Sales Floor" at bounding box center [364, 40] width 44 height 17
click at [337, 103] on li "Vault/Storage" at bounding box center [333, 100] width 68 height 18
click at [195, 125] on span "Show Out of Stock" at bounding box center [199, 124] width 82 height 9
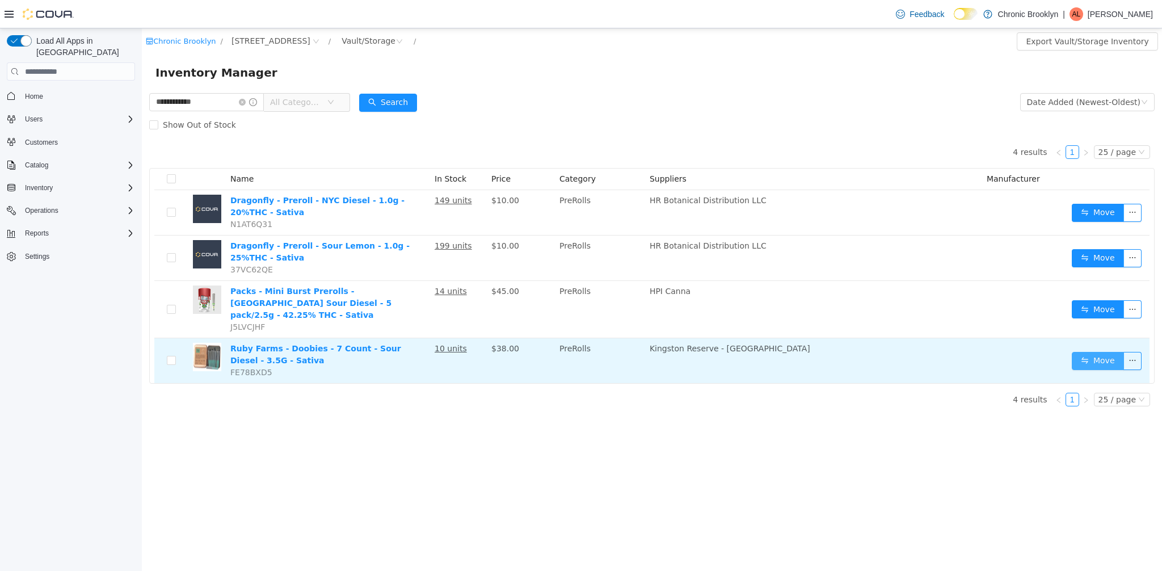
click at [1092, 352] on button "Move" at bounding box center [1098, 361] width 52 height 18
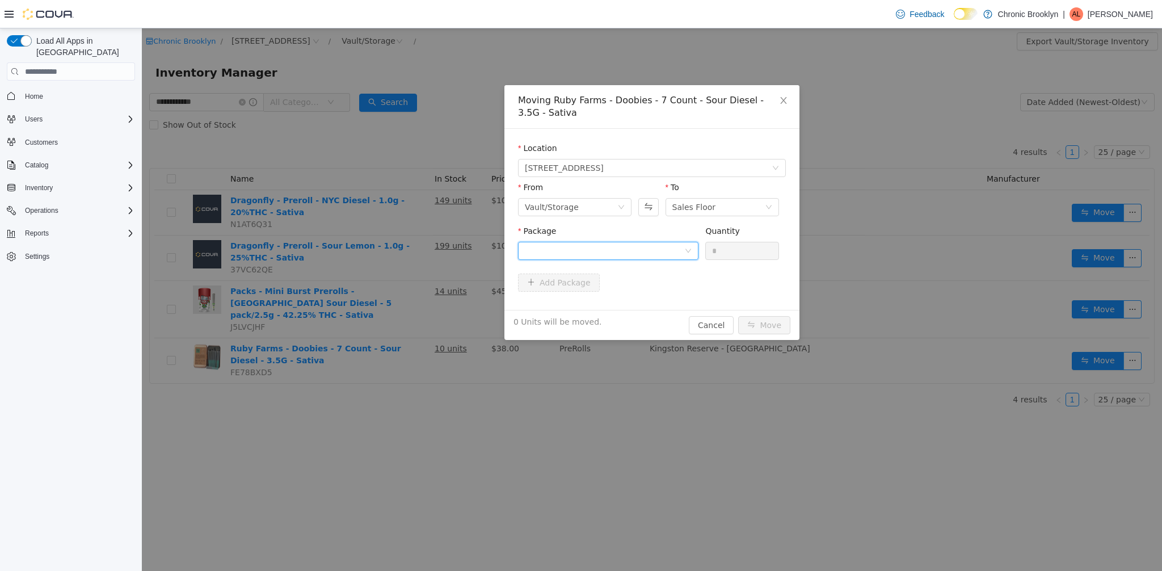
click at [652, 253] on div at bounding box center [604, 250] width 159 height 17
click at [609, 296] on li "HD24L8R3-4 Quantity : 10 Units" at bounding box center [608, 298] width 180 height 31
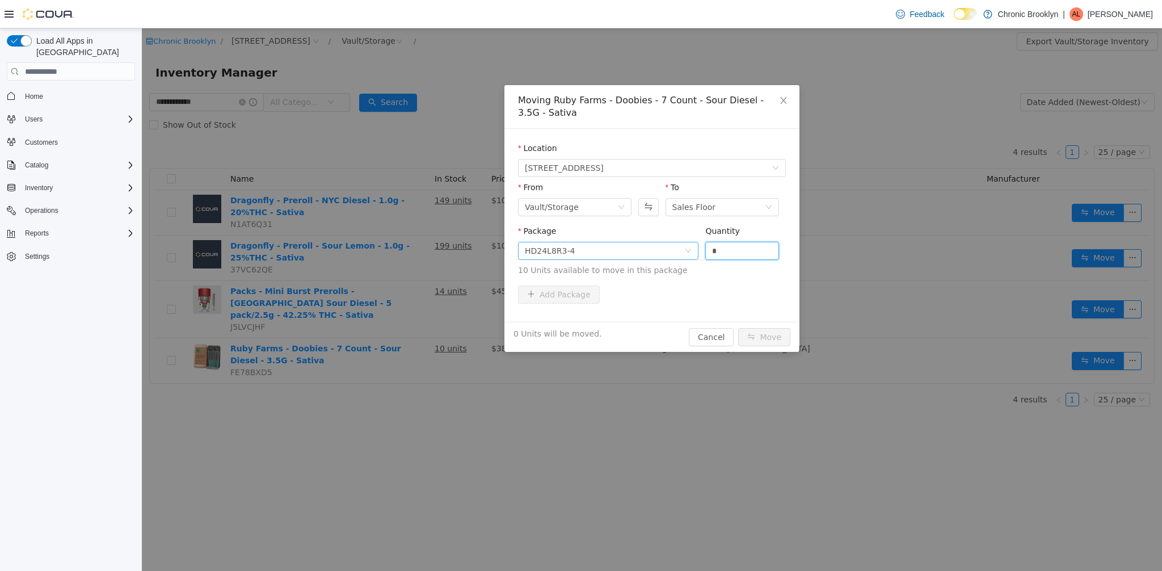
drag, startPoint x: 687, startPoint y: 253, endPoint x: 669, endPoint y: 250, distance: 18.3
click at [678, 251] on span "Package HD24L8R3-4 Quantity * 10 Units available to move in this package" at bounding box center [652, 251] width 268 height 50
type input "**"
click at [768, 338] on button "Move" at bounding box center [764, 337] width 52 height 18
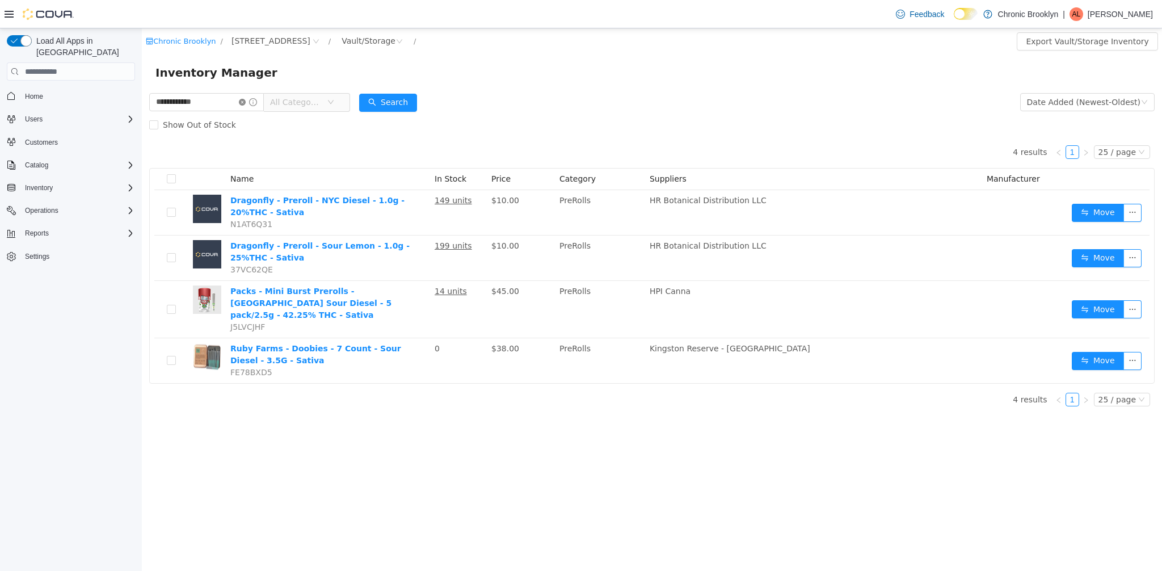
click at [246, 103] on icon "icon: close-circle" at bounding box center [242, 102] width 7 height 7
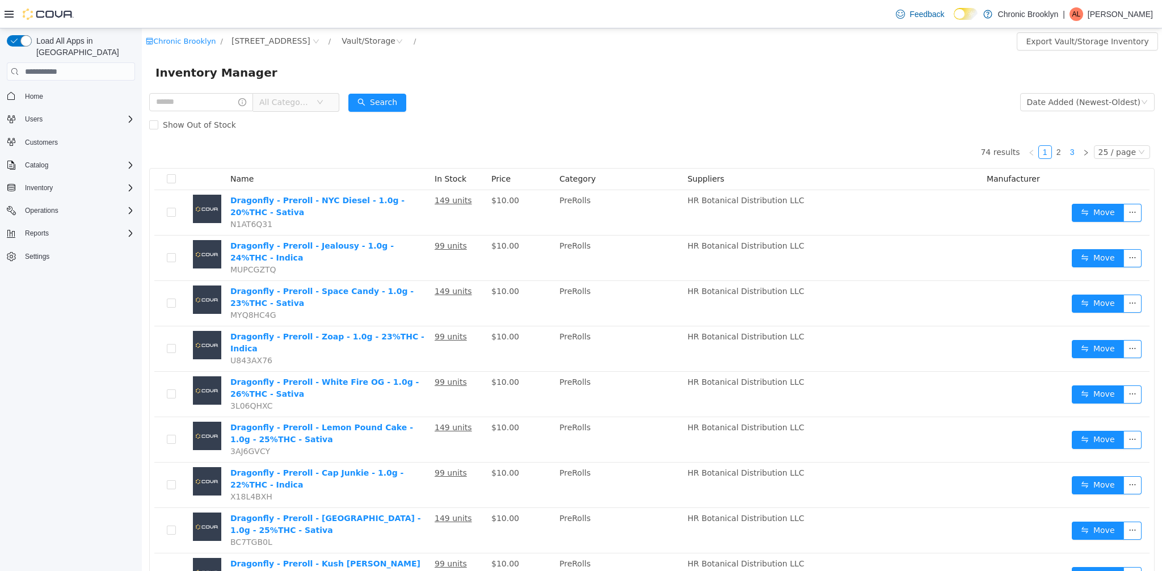
click at [1067, 150] on link "3" at bounding box center [1072, 152] width 12 height 12
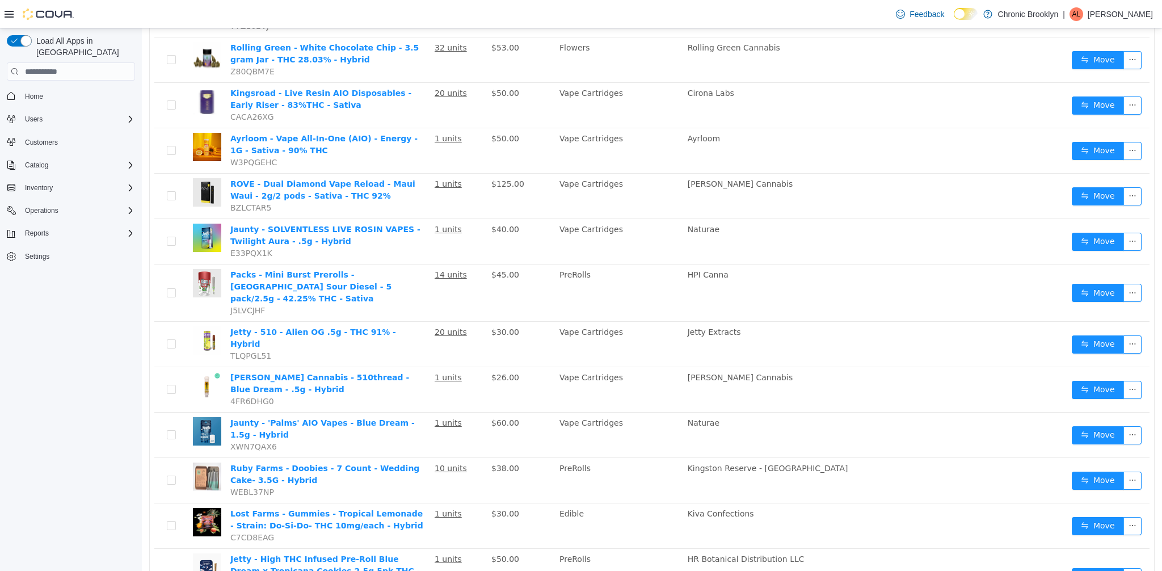
scroll to position [743, 0]
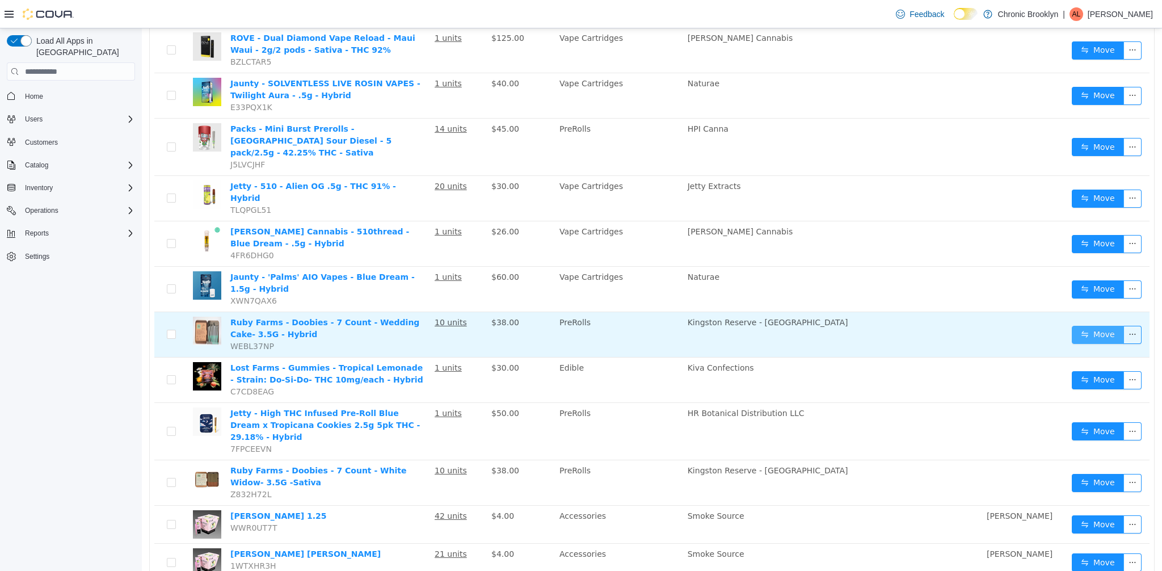
click at [1075, 326] on button "Move" at bounding box center [1098, 335] width 52 height 18
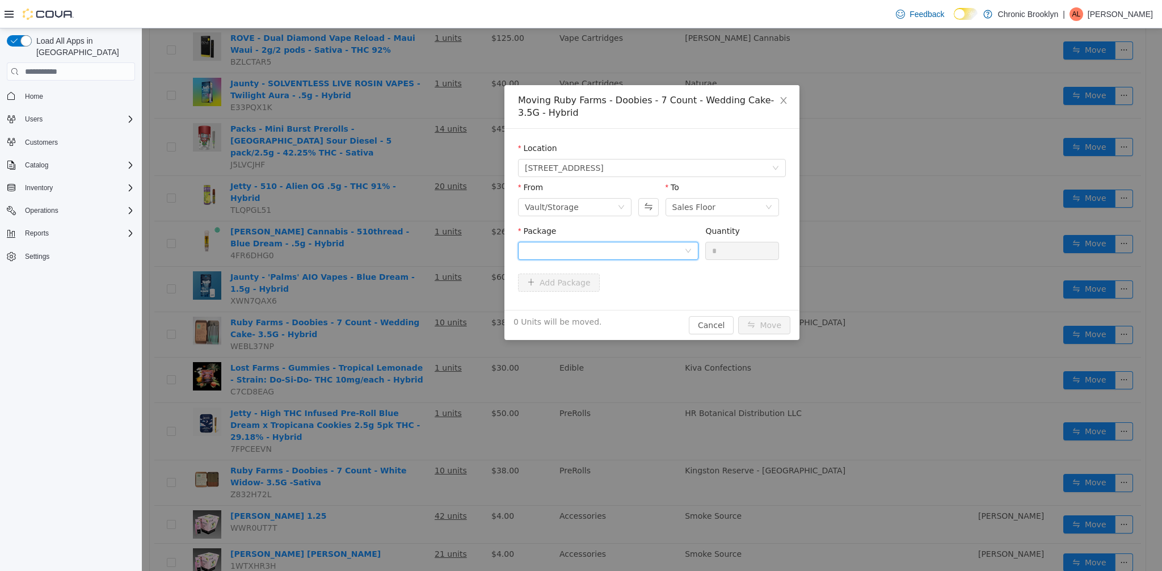
click at [567, 250] on div at bounding box center [604, 250] width 159 height 17
click at [567, 307] on span "Quantity : 10 Units" at bounding box center [559, 304] width 69 height 9
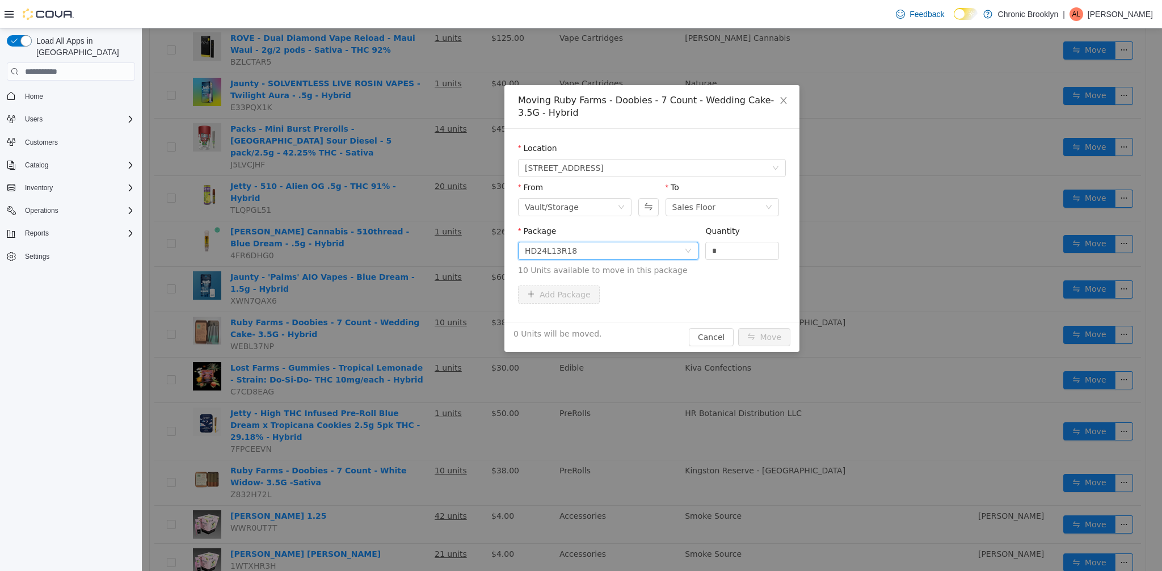
drag, startPoint x: 700, startPoint y: 251, endPoint x: 682, endPoint y: 250, distance: 18.7
click at [692, 250] on span "Package HD24L13R18 Quantity * 10 Units available to move in this package" at bounding box center [652, 251] width 268 height 50
type input "**"
click at [776, 333] on button "Move" at bounding box center [764, 337] width 52 height 18
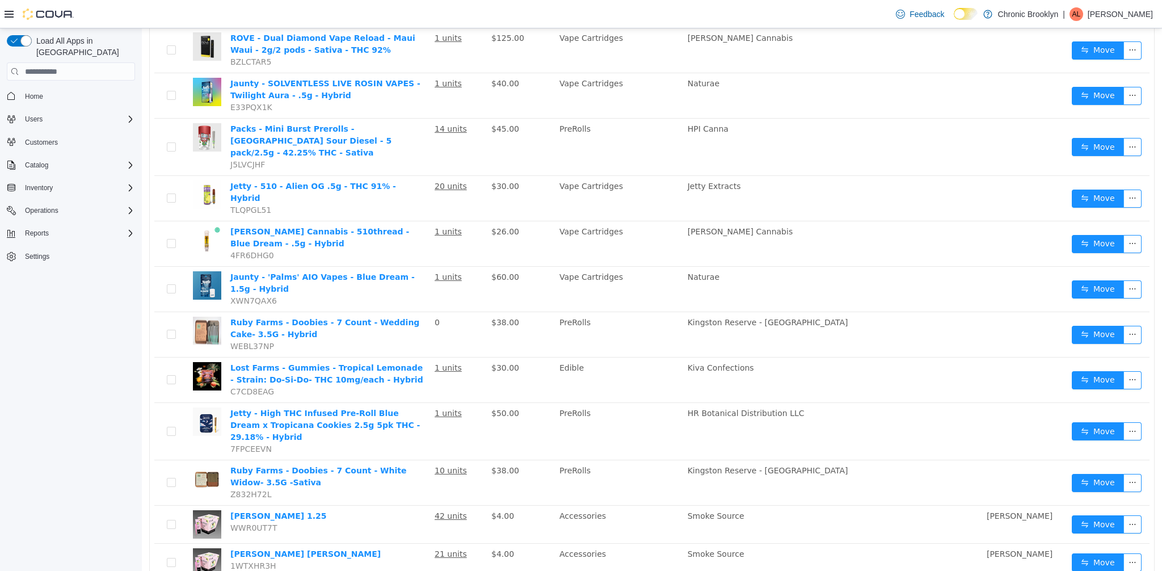
scroll to position [0, 0]
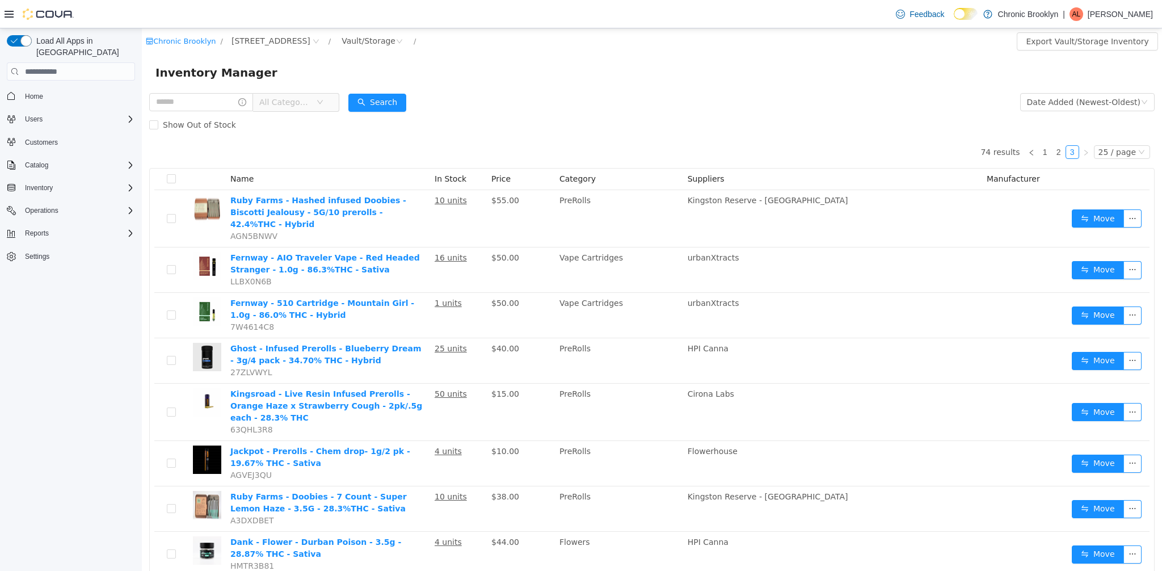
click at [387, 91] on div "Search" at bounding box center [377, 102] width 58 height 23
click at [387, 95] on button "Search" at bounding box center [377, 103] width 58 height 18
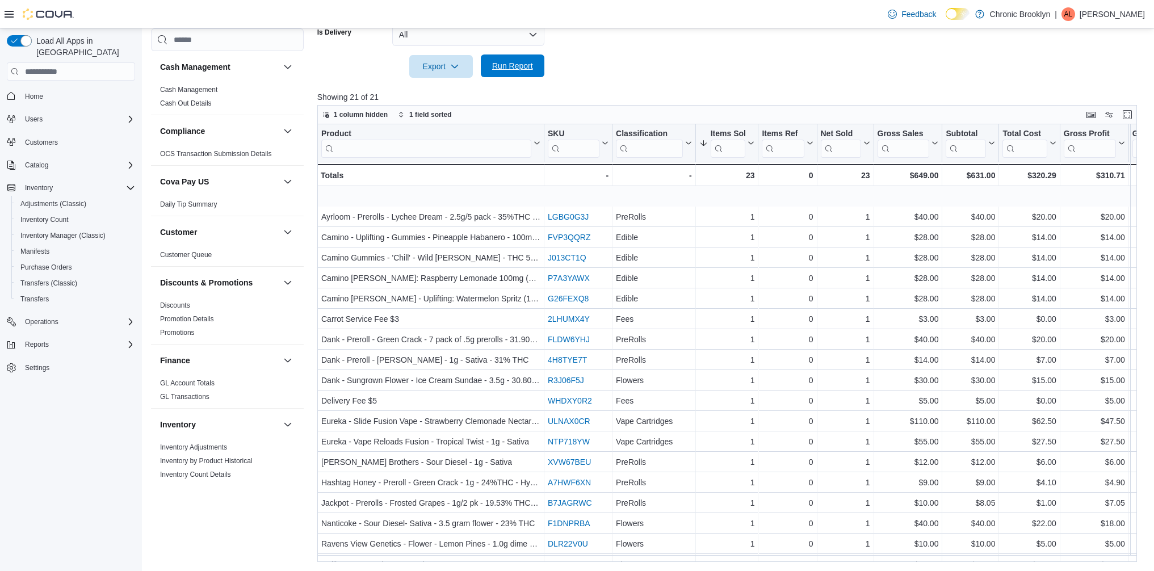
scroll to position [60, 0]
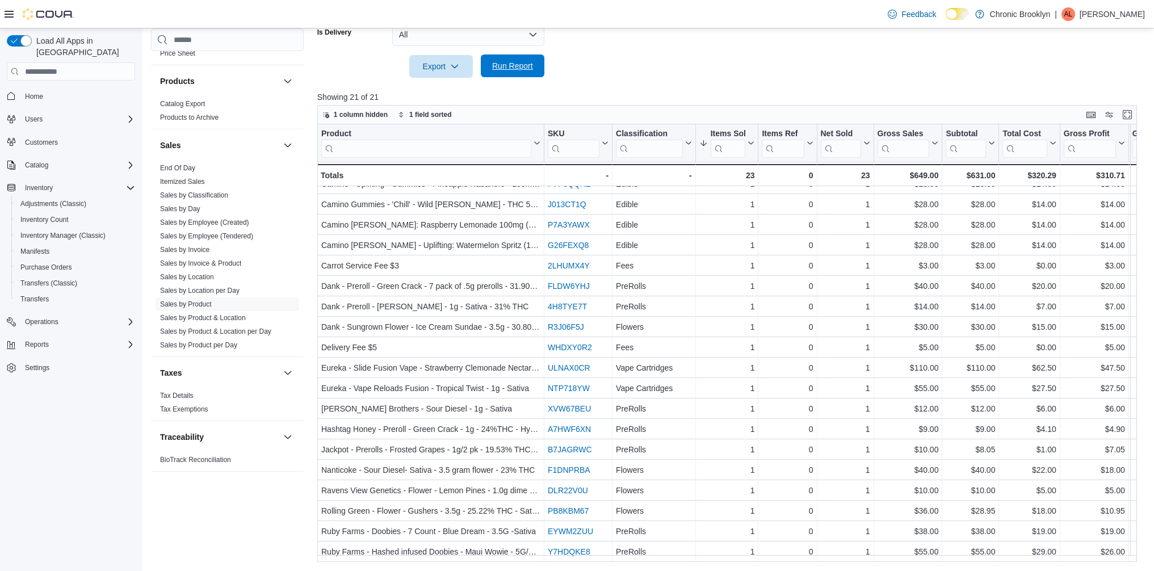
click at [529, 74] on span "Run Report" at bounding box center [512, 65] width 50 height 23
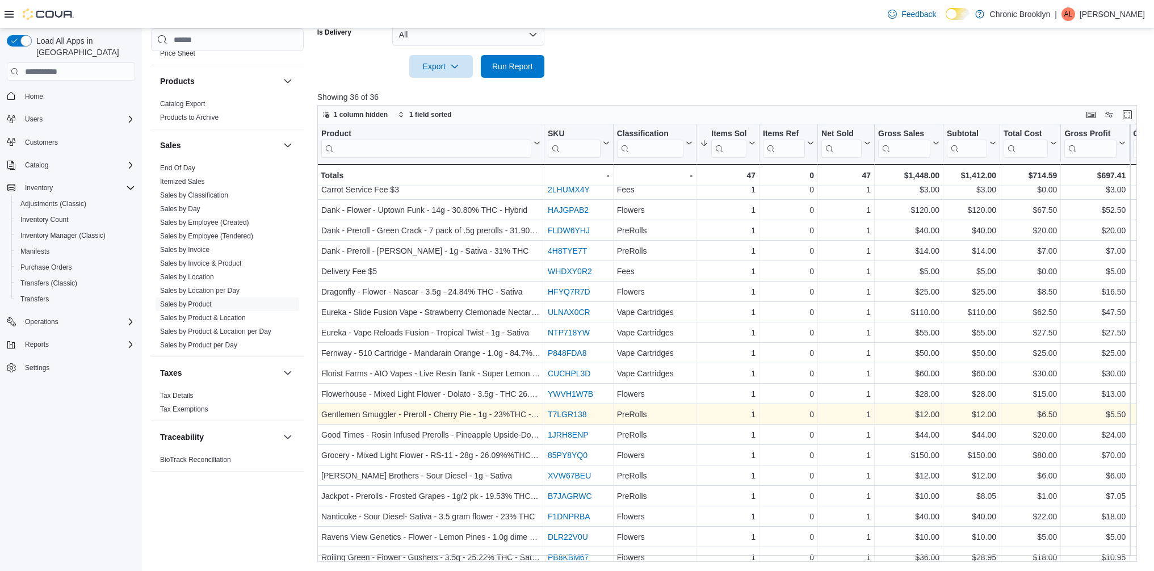
scroll to position [366, 0]
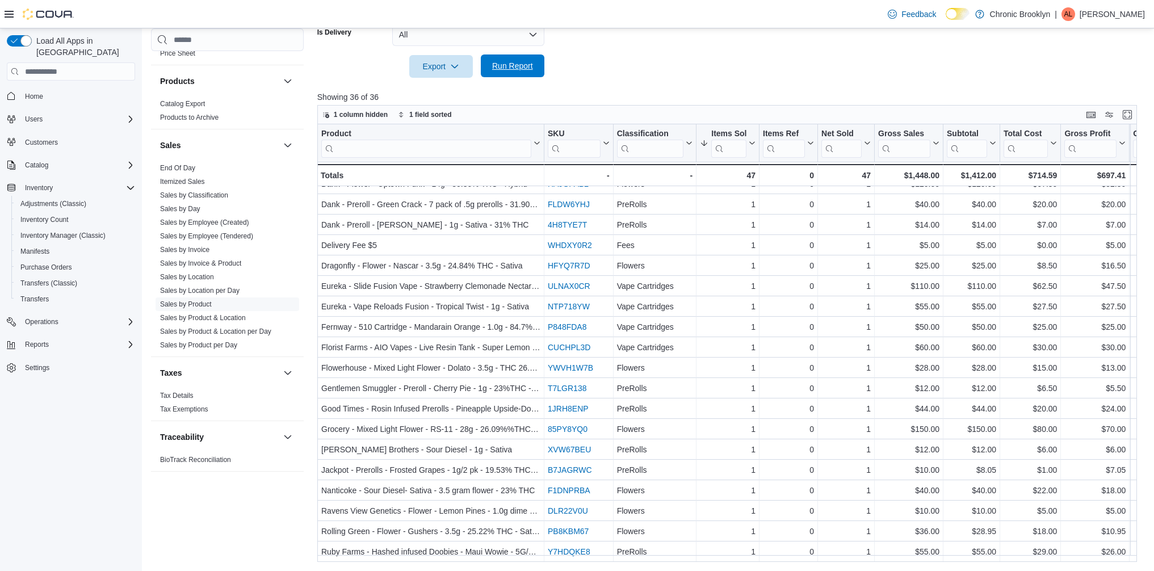
click at [525, 68] on span "Run Report" at bounding box center [512, 65] width 41 height 11
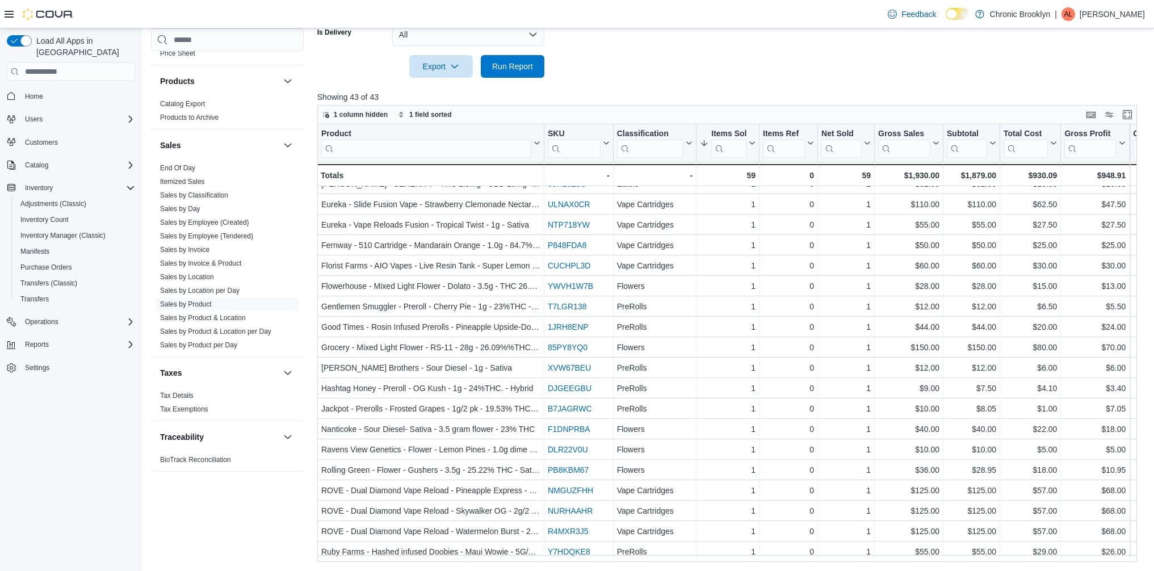
scroll to position [509, 0]
click at [520, 68] on span "Run Report" at bounding box center [512, 65] width 41 height 11
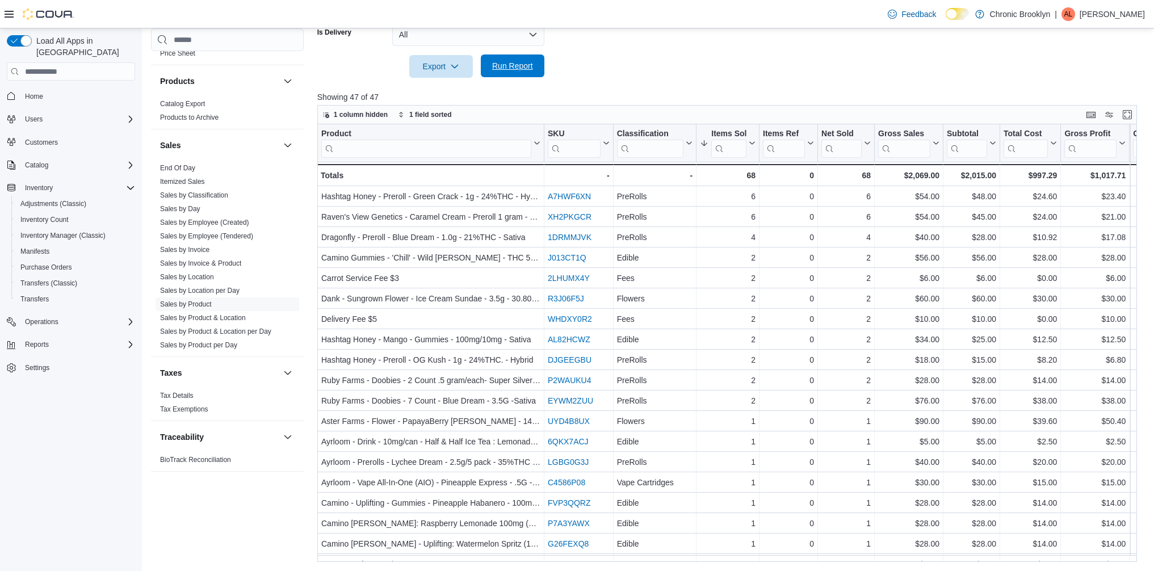
click at [515, 75] on span "Run Report" at bounding box center [512, 65] width 50 height 23
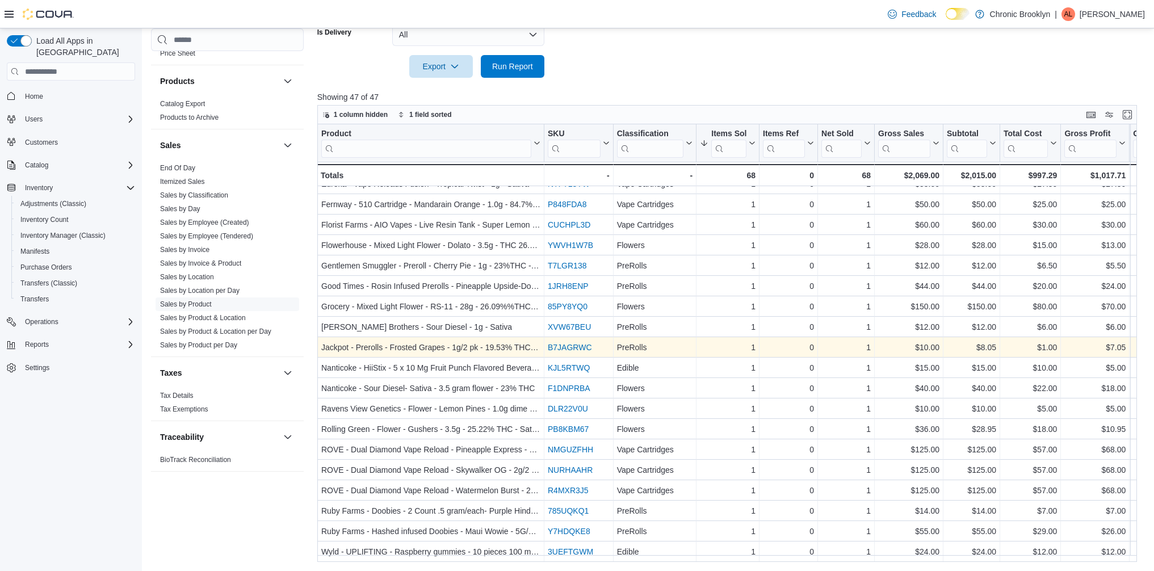
scroll to position [591, 0]
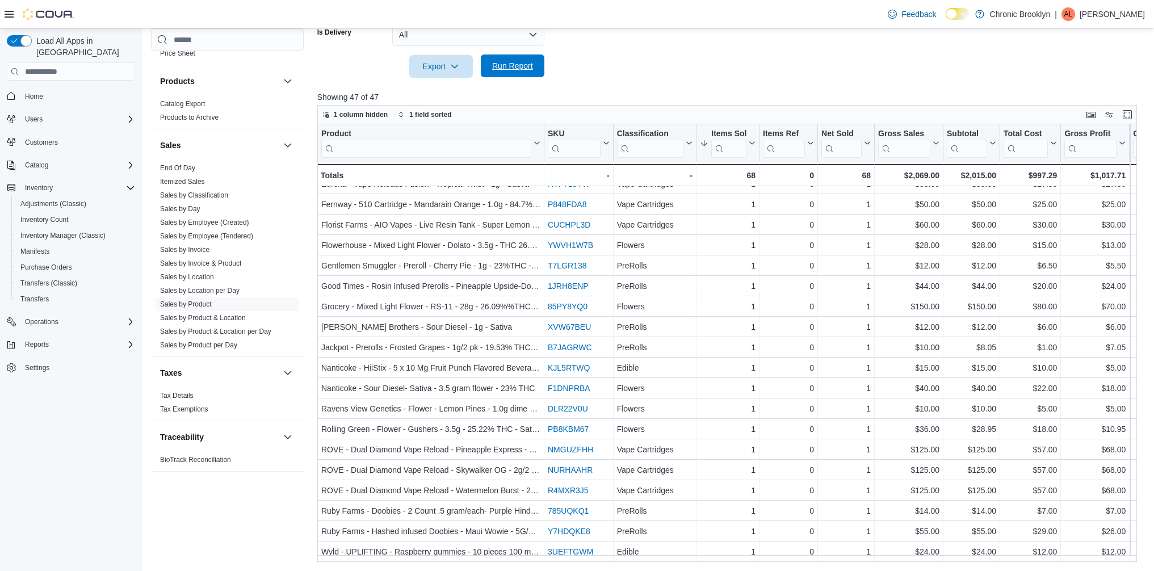
click at [527, 66] on span "Run Report" at bounding box center [512, 65] width 41 height 11
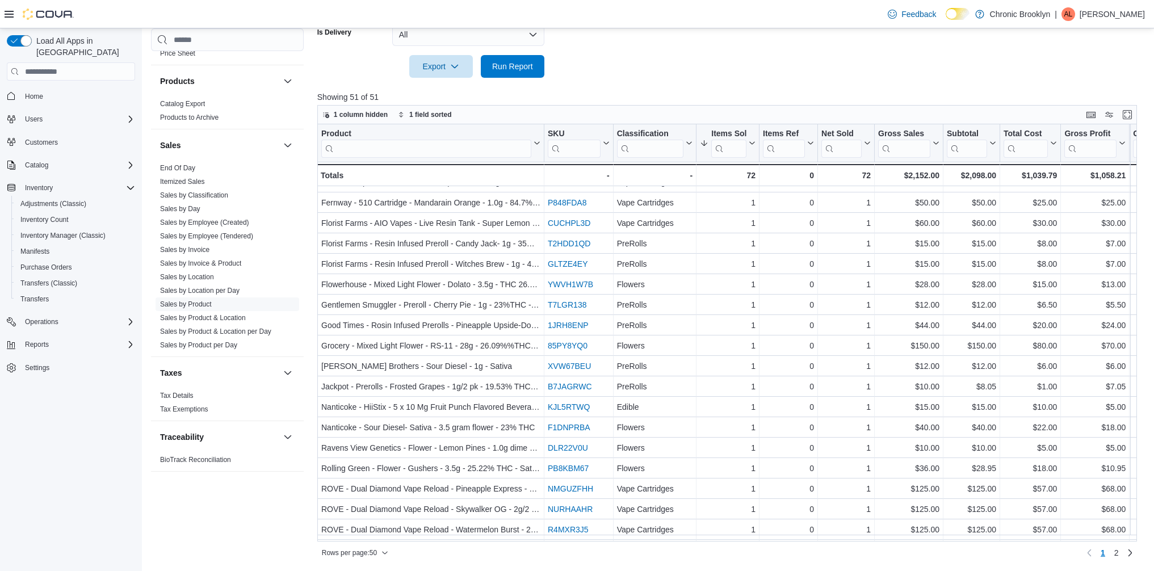
scroll to position [672, 0]
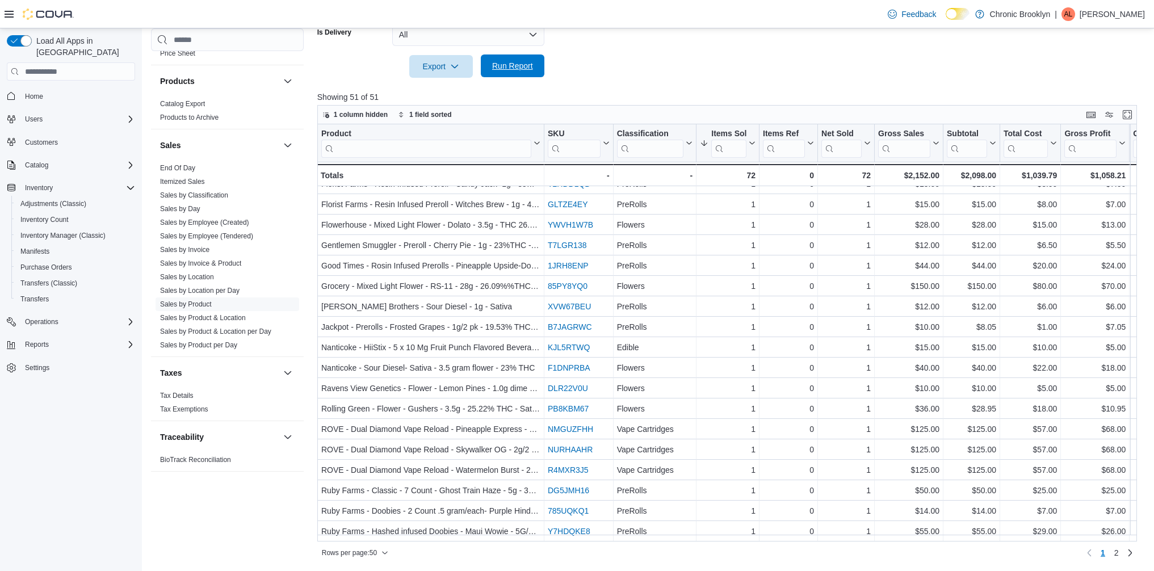
click at [521, 64] on span "Run Report" at bounding box center [512, 65] width 41 height 11
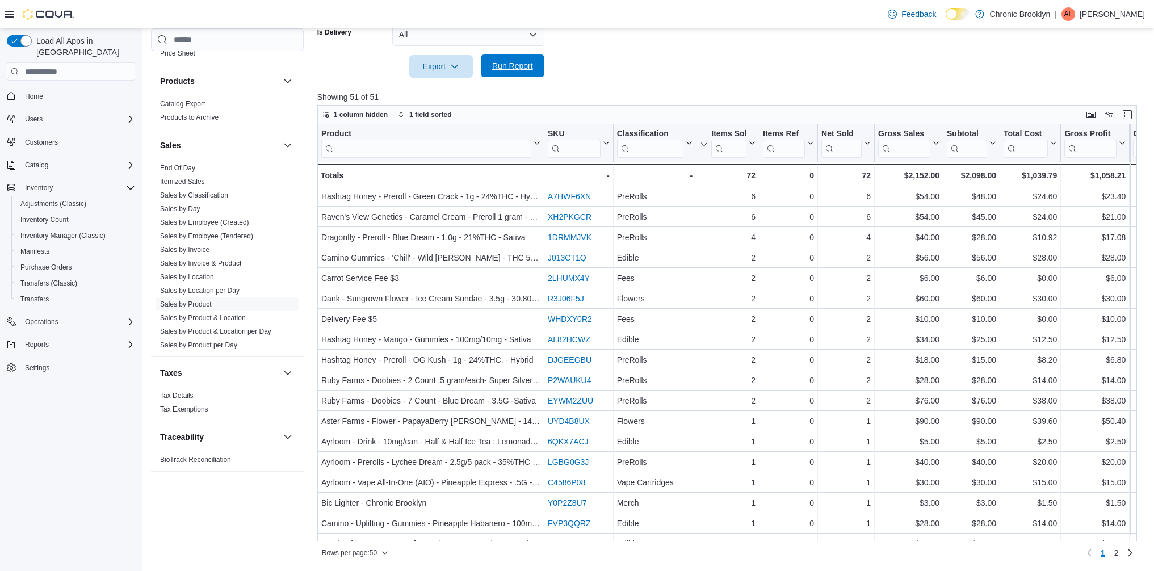
click at [502, 65] on span "Run Report" at bounding box center [512, 65] width 41 height 11
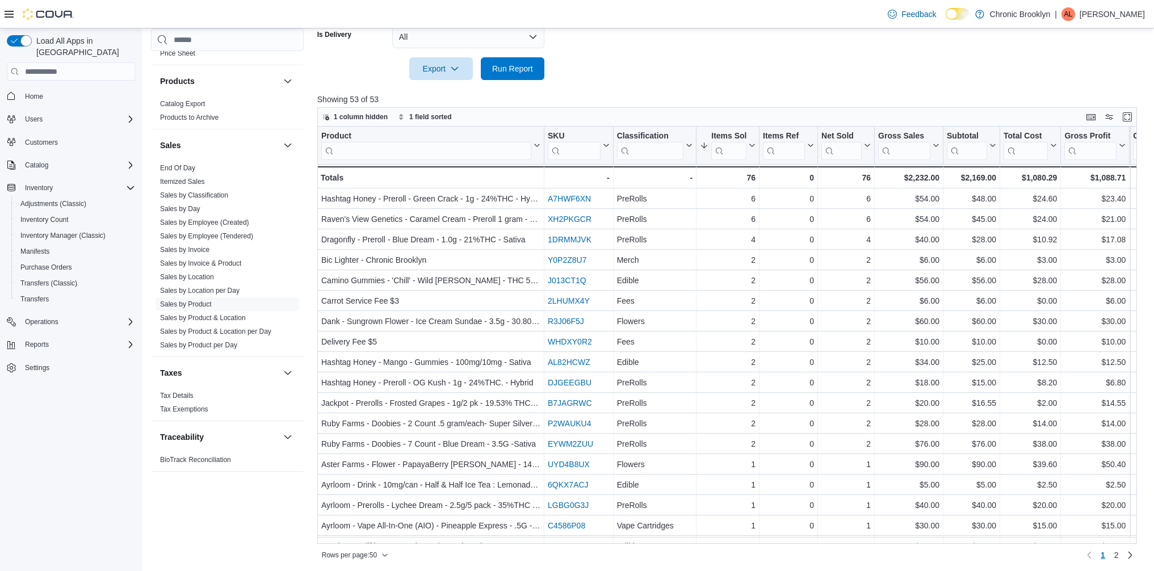
scroll to position [369, 0]
click at [520, 64] on span "Run Report" at bounding box center [512, 67] width 41 height 11
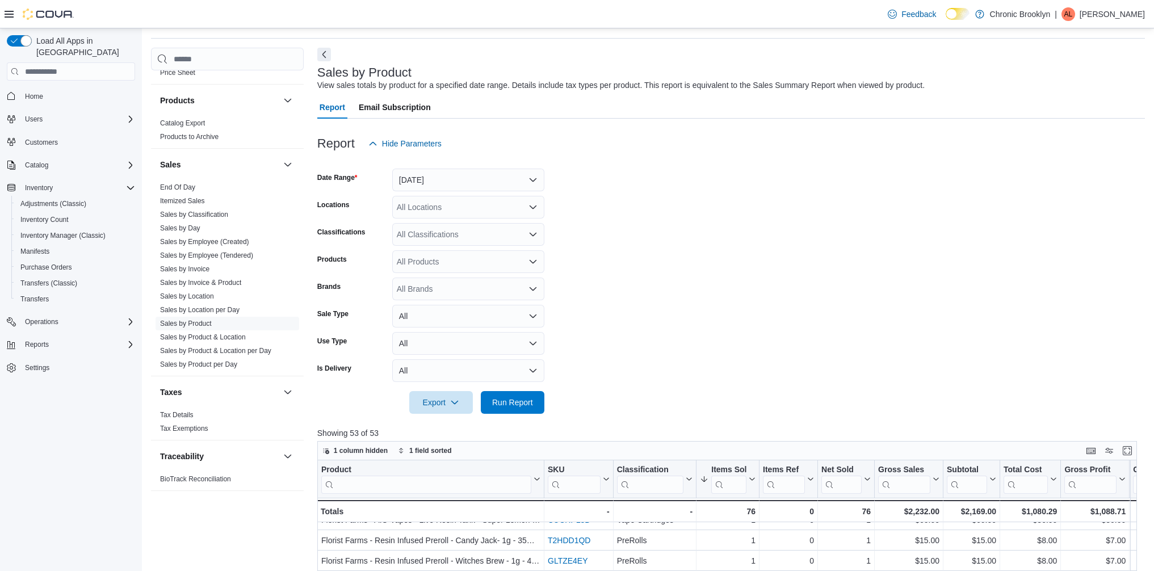
scroll to position [0, 0]
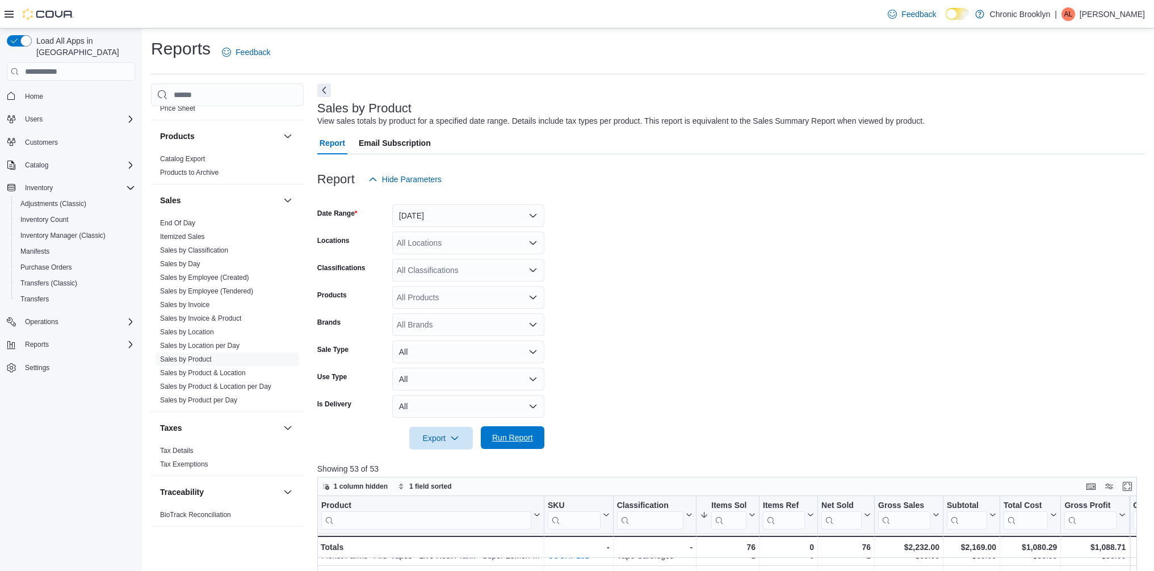
drag, startPoint x: 518, startPoint y: 438, endPoint x: 507, endPoint y: 436, distance: 10.4
click at [518, 438] on span "Run Report" at bounding box center [512, 437] width 41 height 11
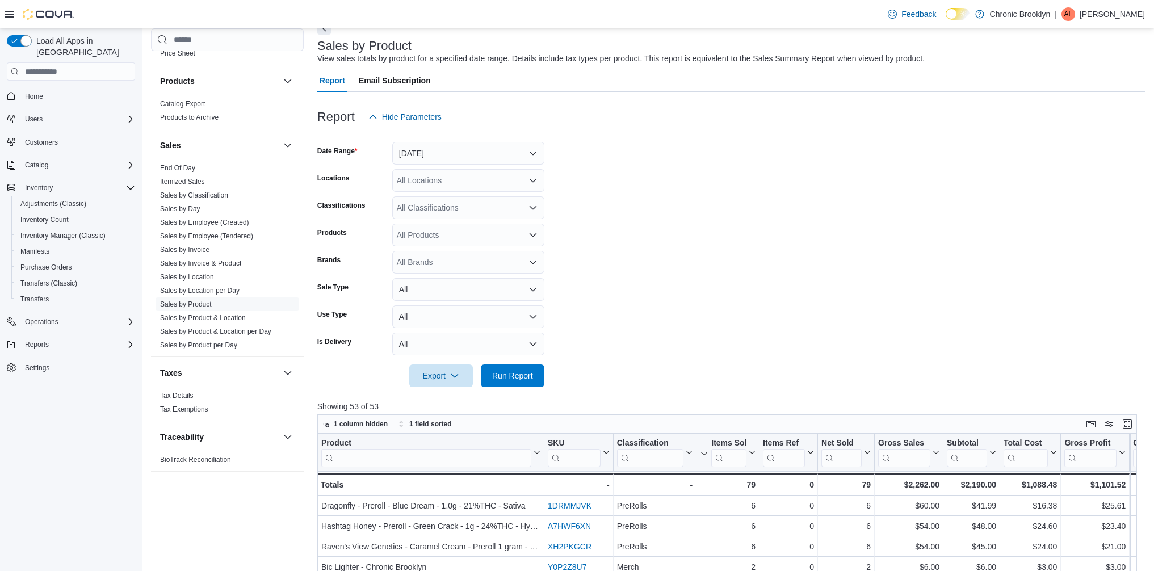
scroll to position [94, 0]
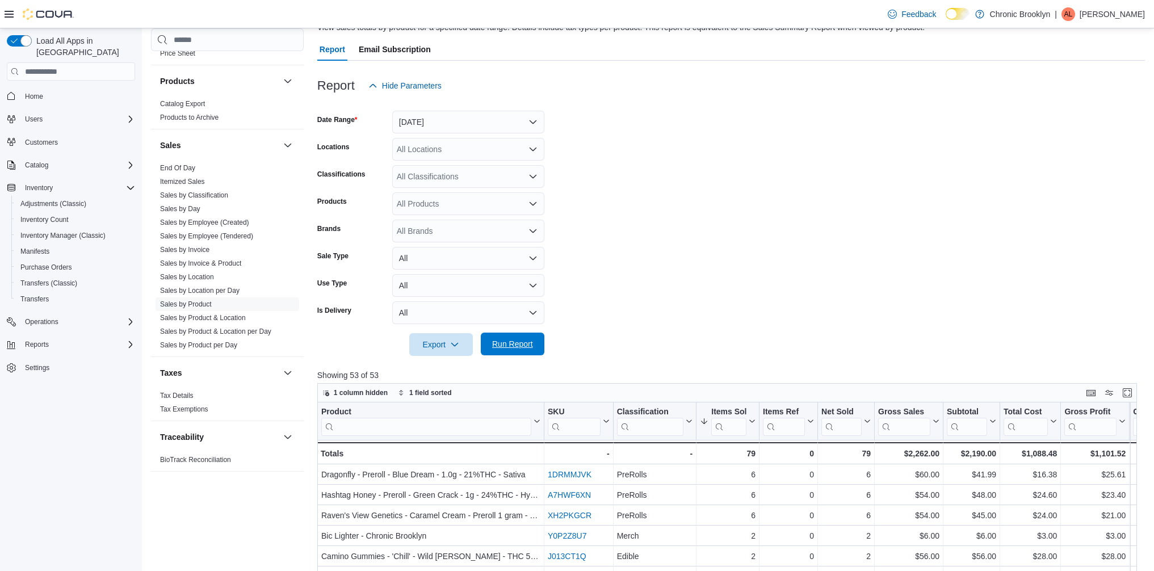
click at [508, 352] on span "Run Report" at bounding box center [512, 344] width 50 height 23
click at [524, 350] on span "Run Report" at bounding box center [512, 344] width 50 height 23
click at [507, 350] on span "Run Report" at bounding box center [512, 344] width 50 height 23
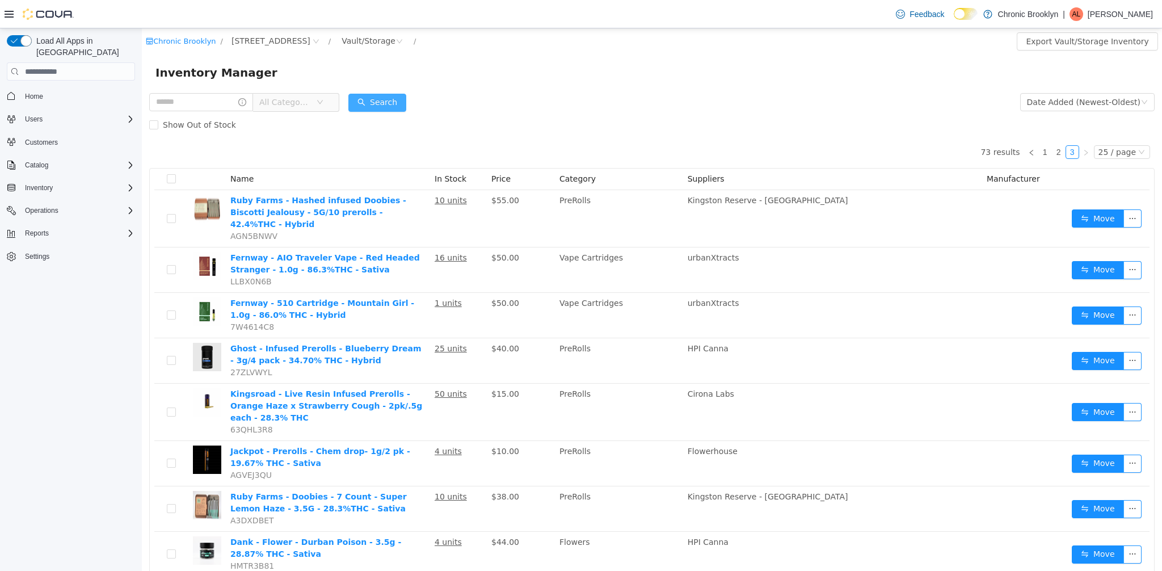
click at [380, 95] on button "Search" at bounding box center [377, 103] width 58 height 18
click at [396, 40] on icon "icon: close-circle" at bounding box center [399, 41] width 7 height 7
click at [342, 37] on div "All Rooms" at bounding box center [361, 40] width 39 height 17
click at [339, 83] on li "Sales Floor" at bounding box center [333, 82] width 68 height 18
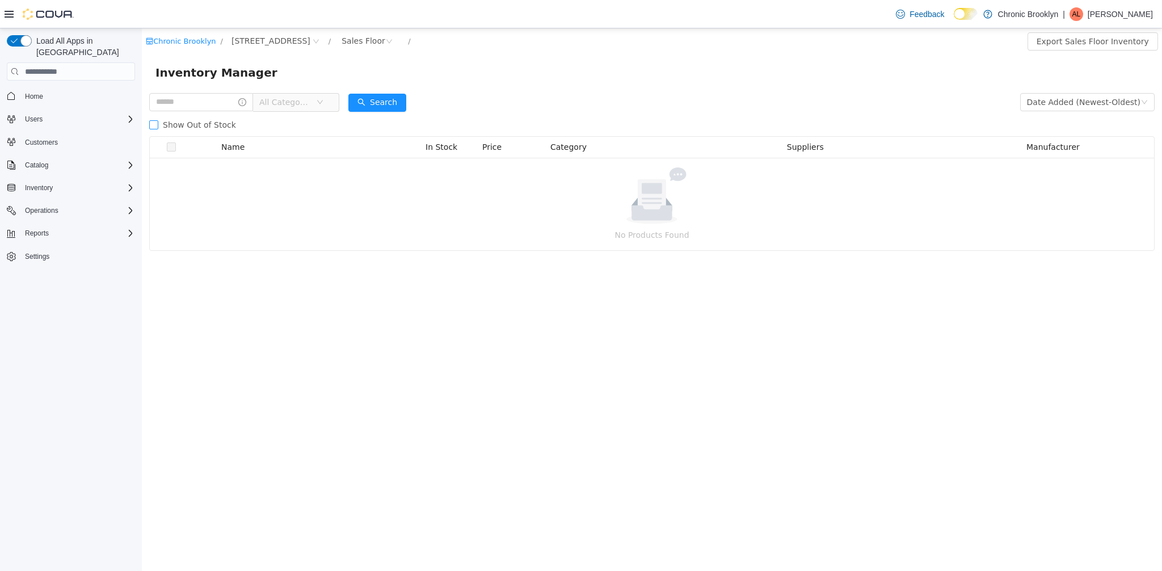
click at [195, 122] on span "Show Out of Stock" at bounding box center [199, 124] width 82 height 9
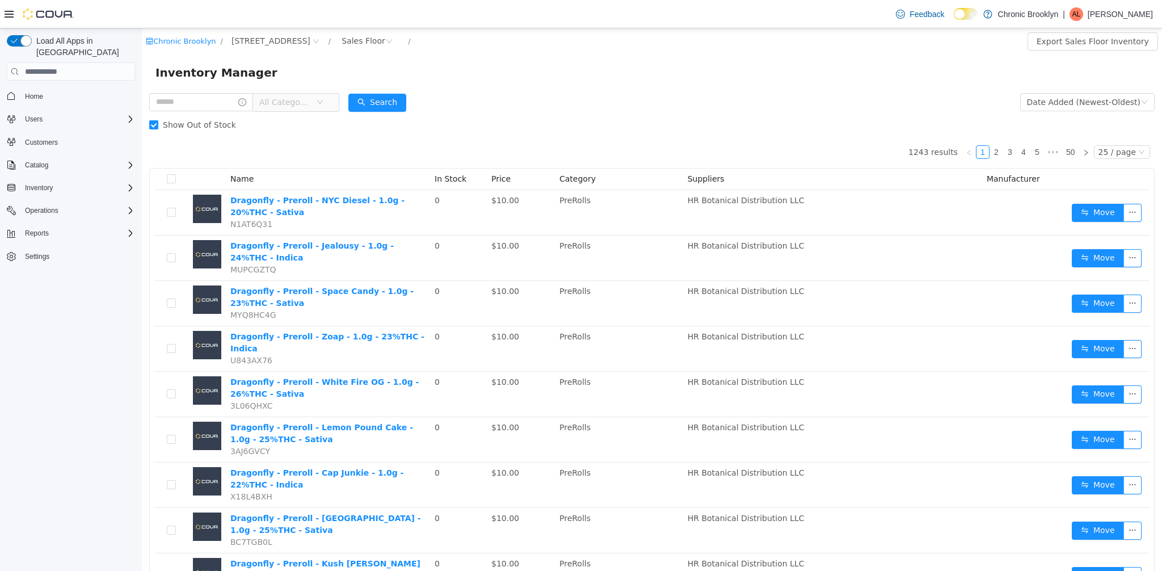
click at [195, 123] on span "Show Out of Stock" at bounding box center [199, 124] width 82 height 9
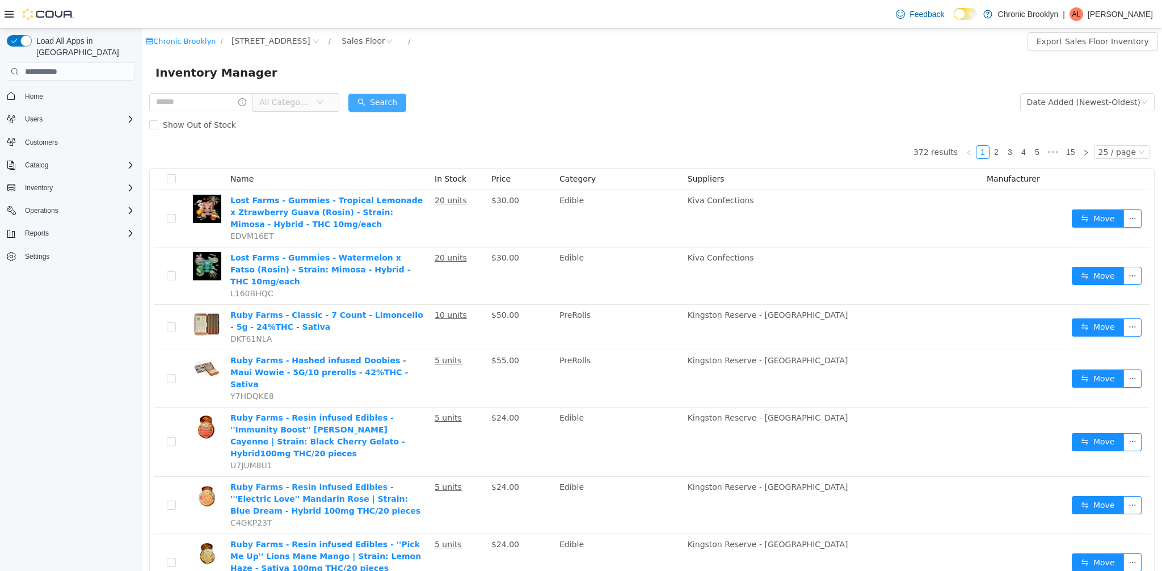
click at [394, 96] on button "Search" at bounding box center [377, 103] width 58 height 18
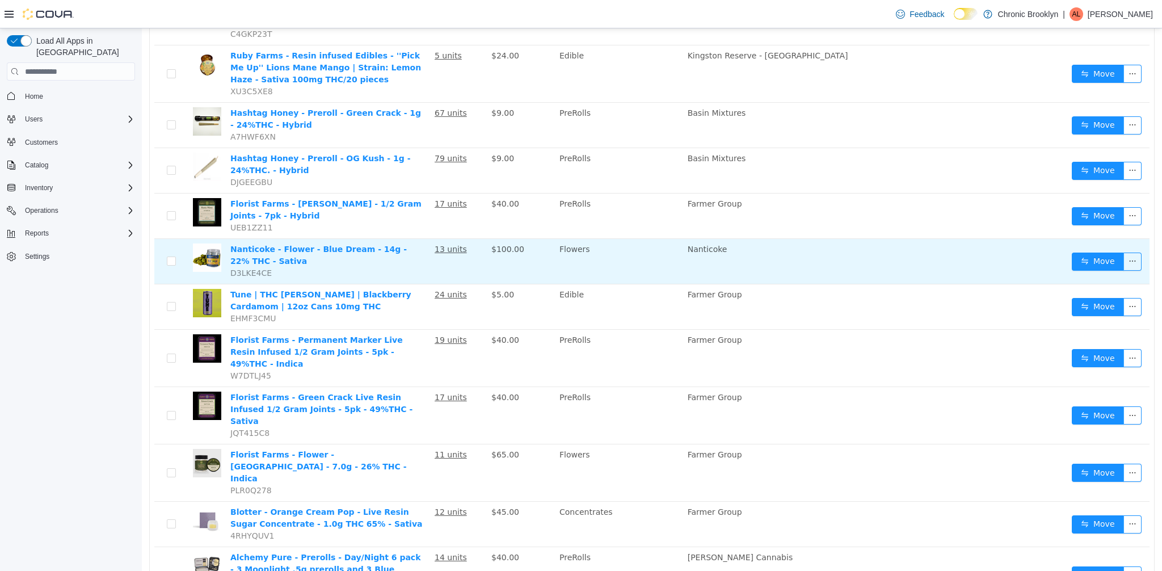
scroll to position [287, 0]
